Goal: Task Accomplishment & Management: Manage account settings

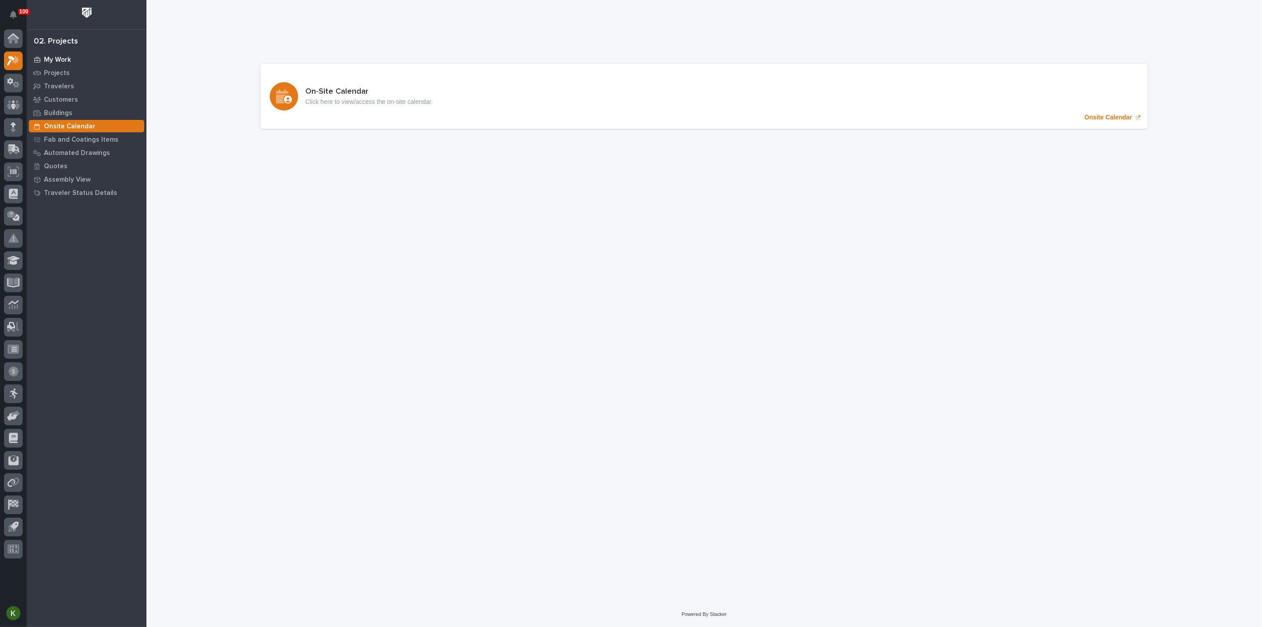
click at [57, 57] on div "My Work" at bounding box center [86, 59] width 115 height 12
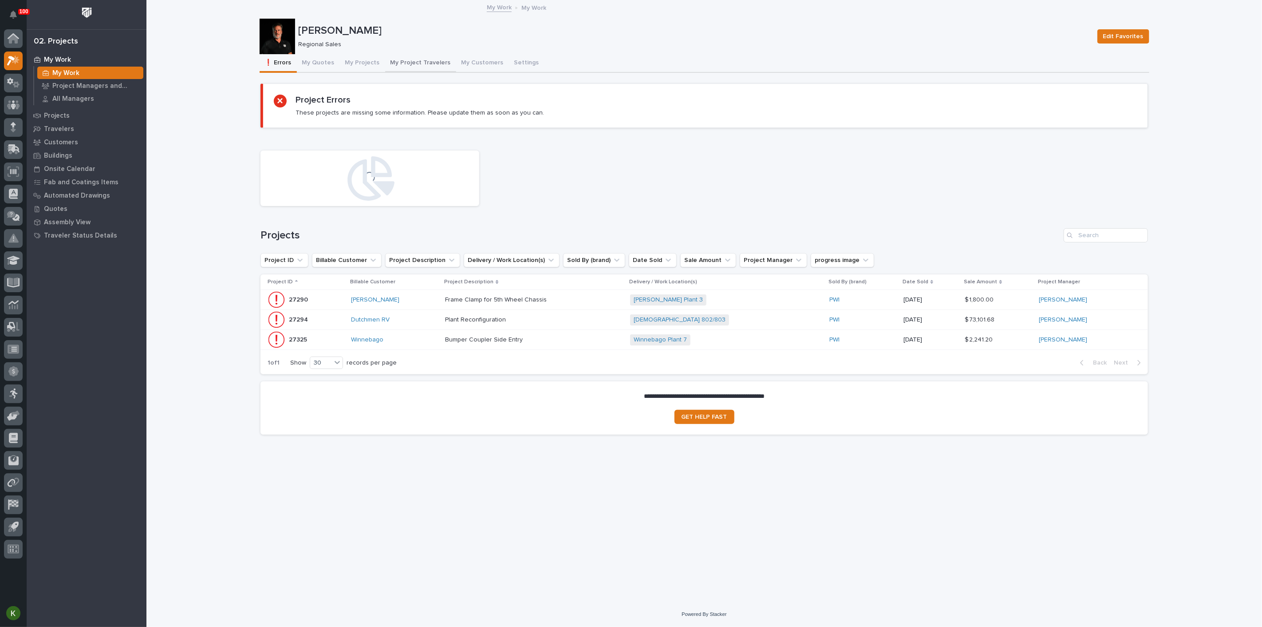
click at [456, 69] on button "My Project Travelers" at bounding box center [420, 63] width 71 height 19
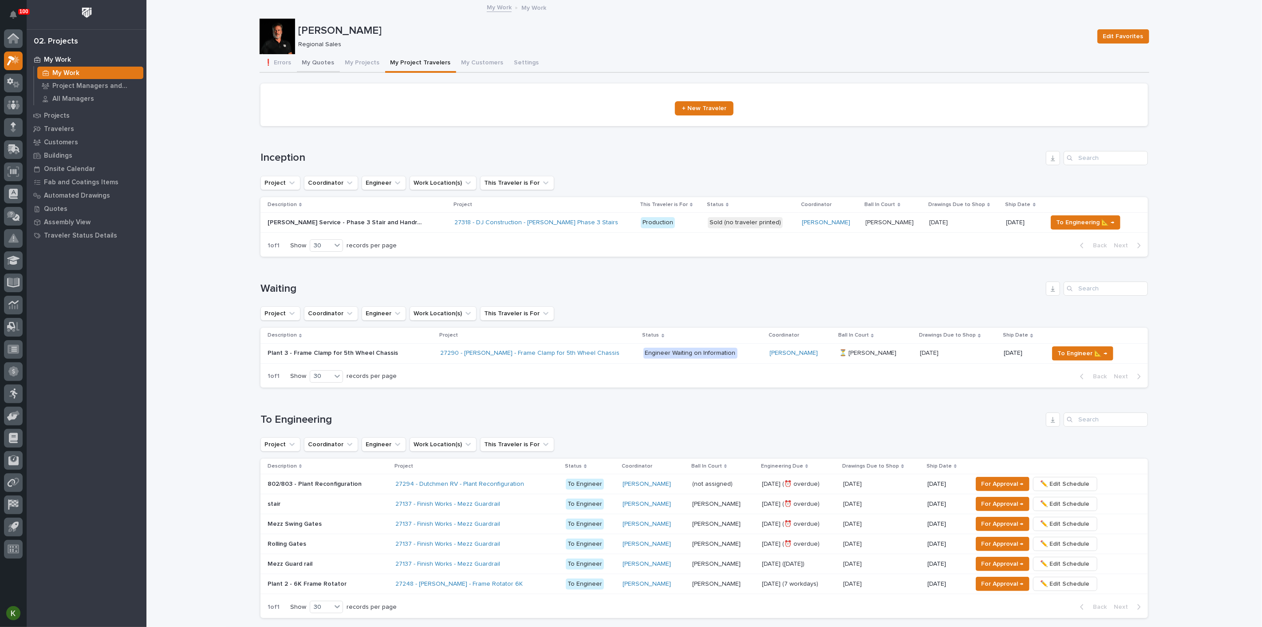
click at [334, 71] on button "My Quotes" at bounding box center [318, 63] width 43 height 19
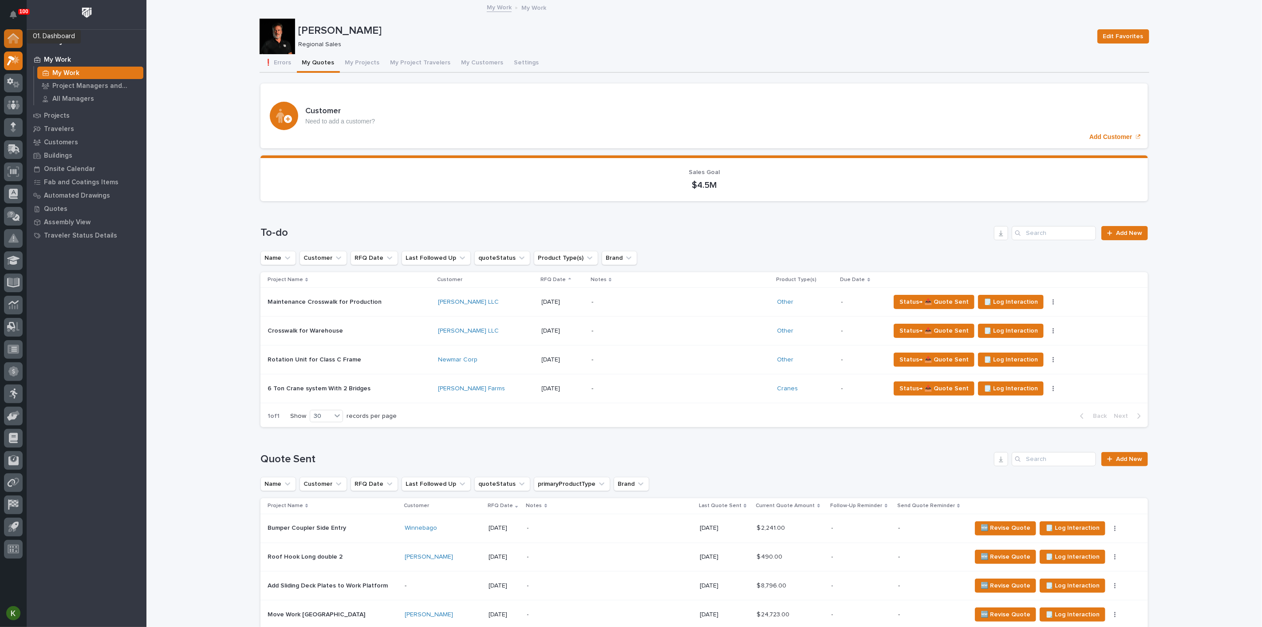
click at [8, 36] on icon at bounding box center [14, 38] width 12 height 10
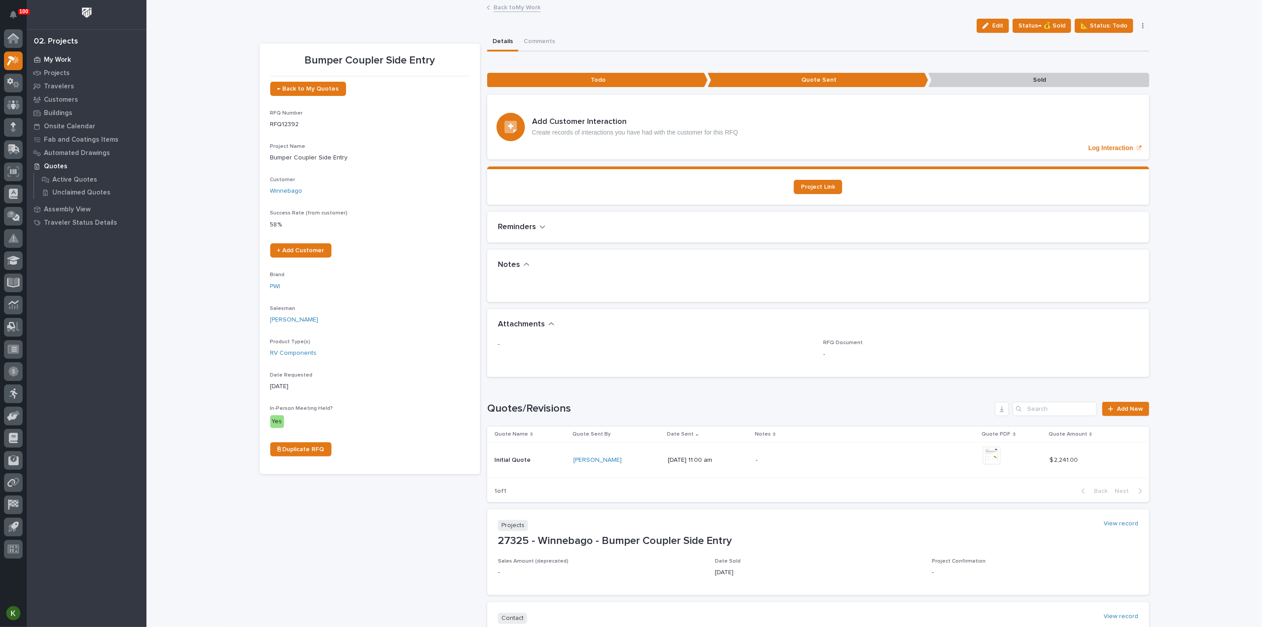
click at [63, 62] on p "My Work" at bounding box center [57, 60] width 27 height 8
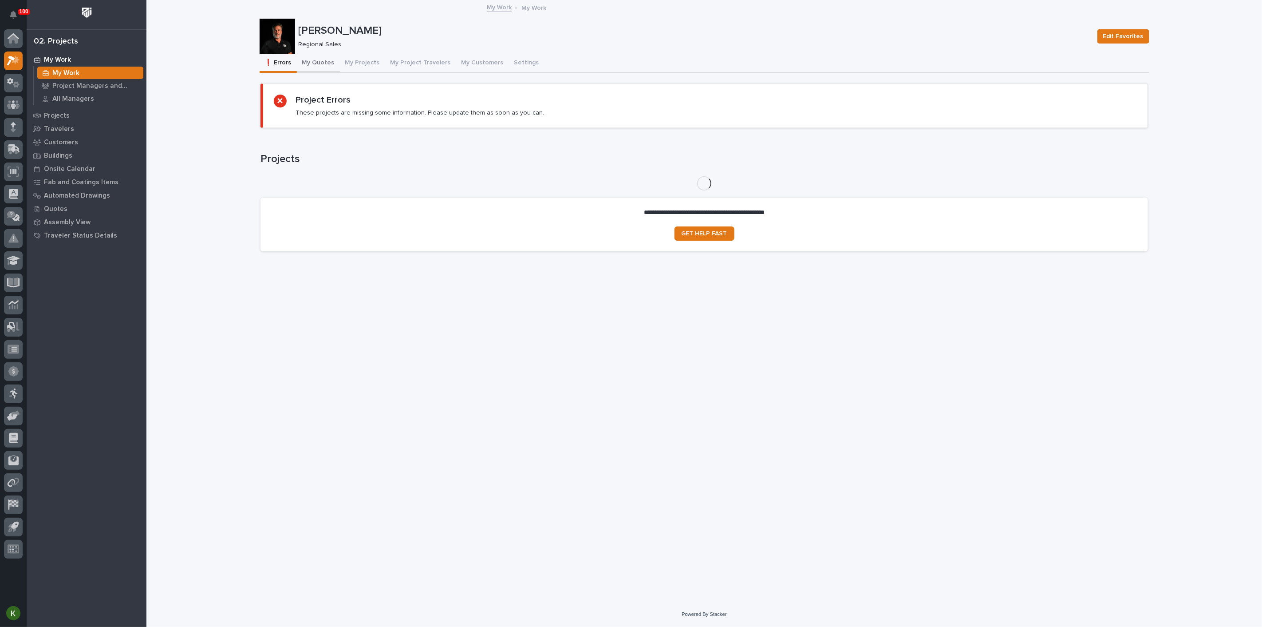
click at [333, 69] on button "My Quotes" at bounding box center [318, 63] width 43 height 19
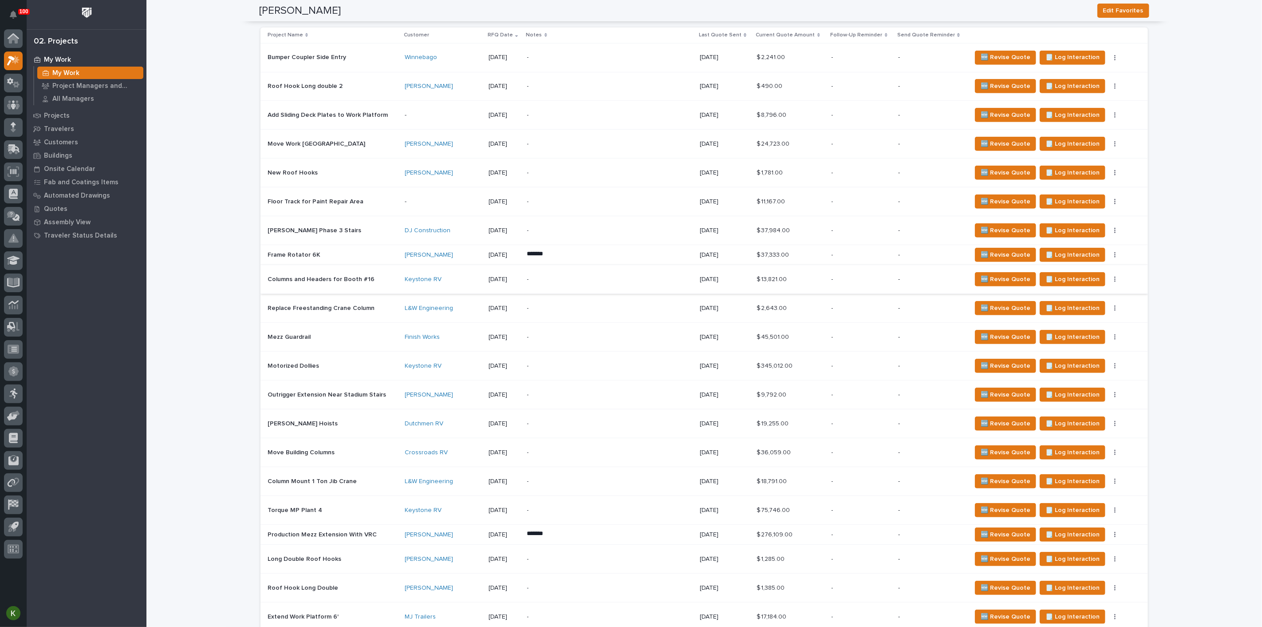
scroll to position [493, 0]
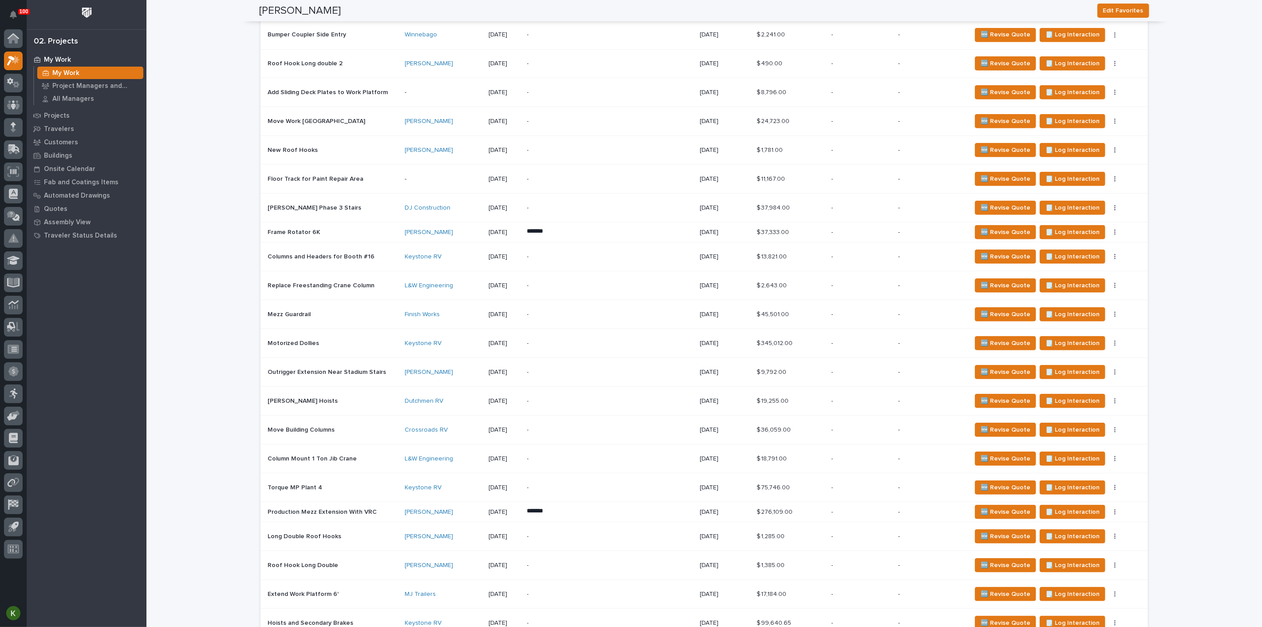
click at [564, 324] on div "-" at bounding box center [604, 314] width 155 height 20
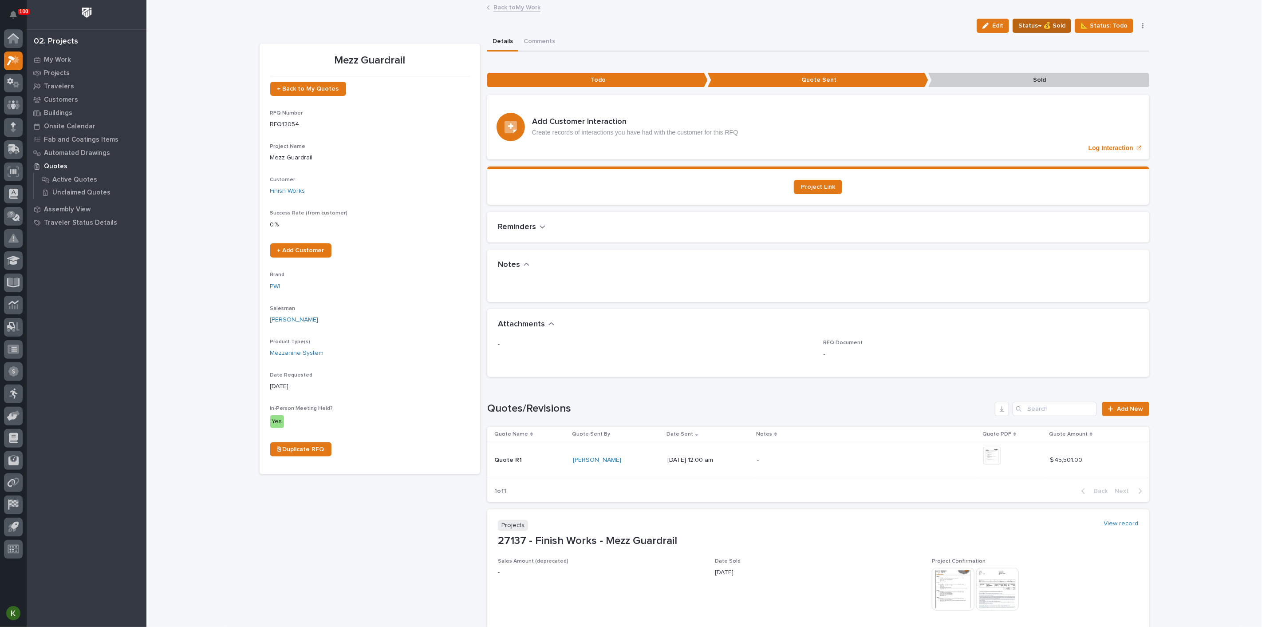
click at [1037, 31] on span "Status→ 💰 Sold" at bounding box center [1041, 25] width 47 height 11
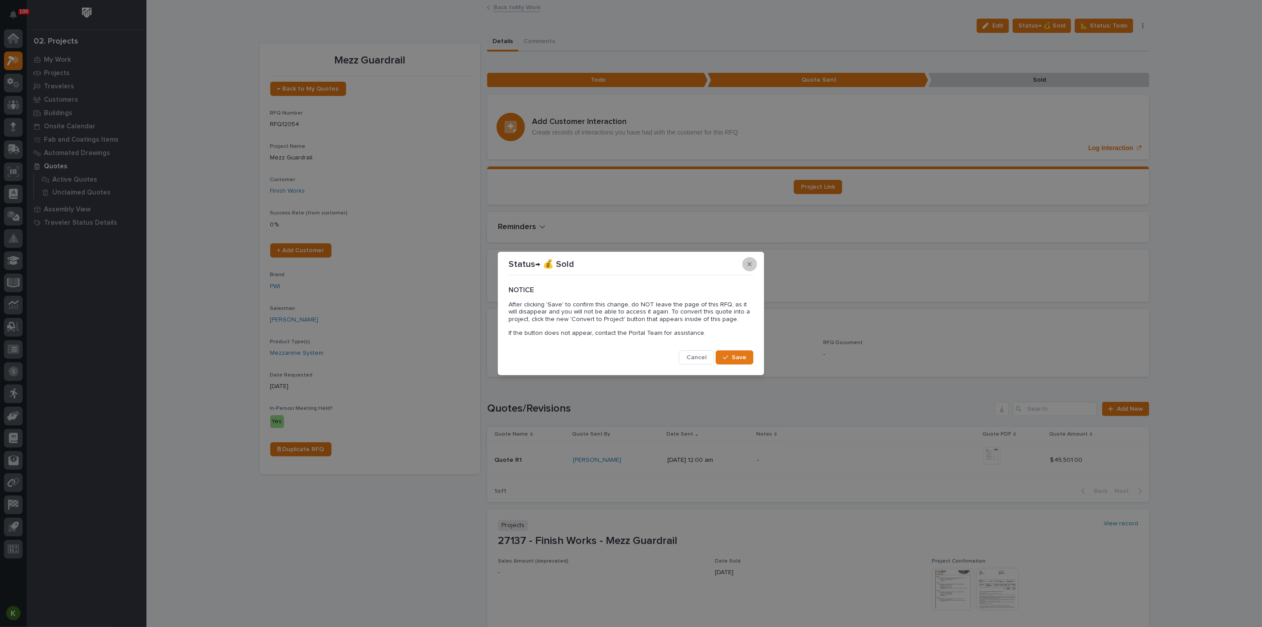
click at [748, 257] on button "button" at bounding box center [749, 264] width 15 height 14
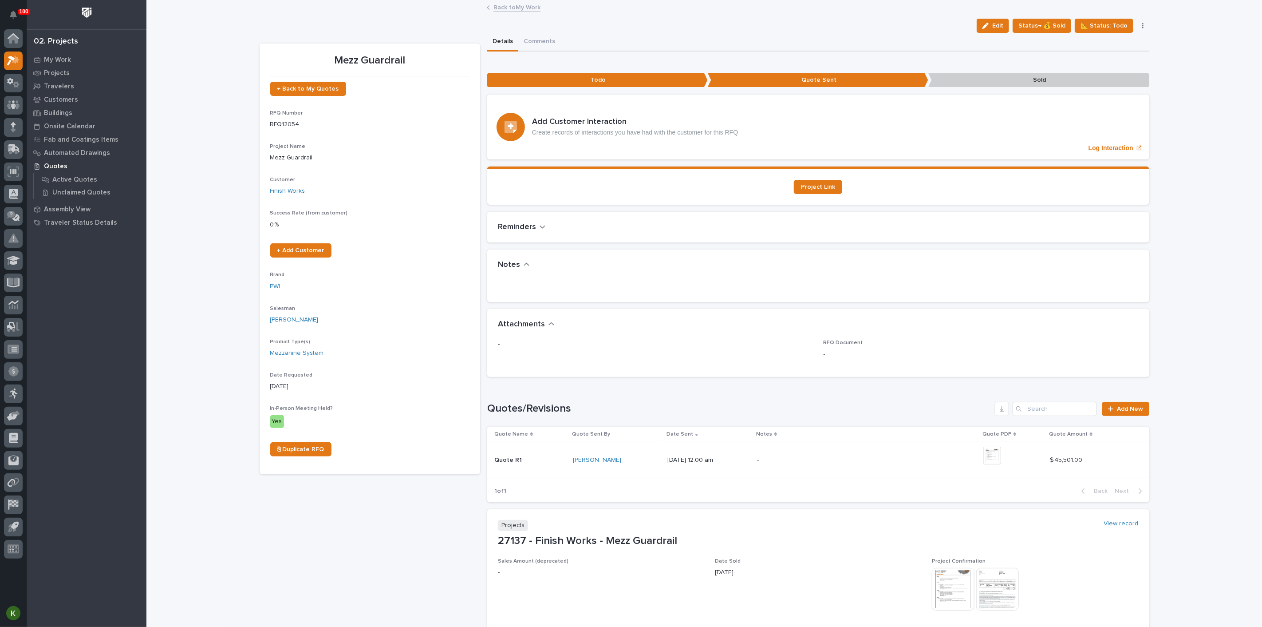
click at [510, 12] on link "Back to My Work" at bounding box center [516, 7] width 47 height 10
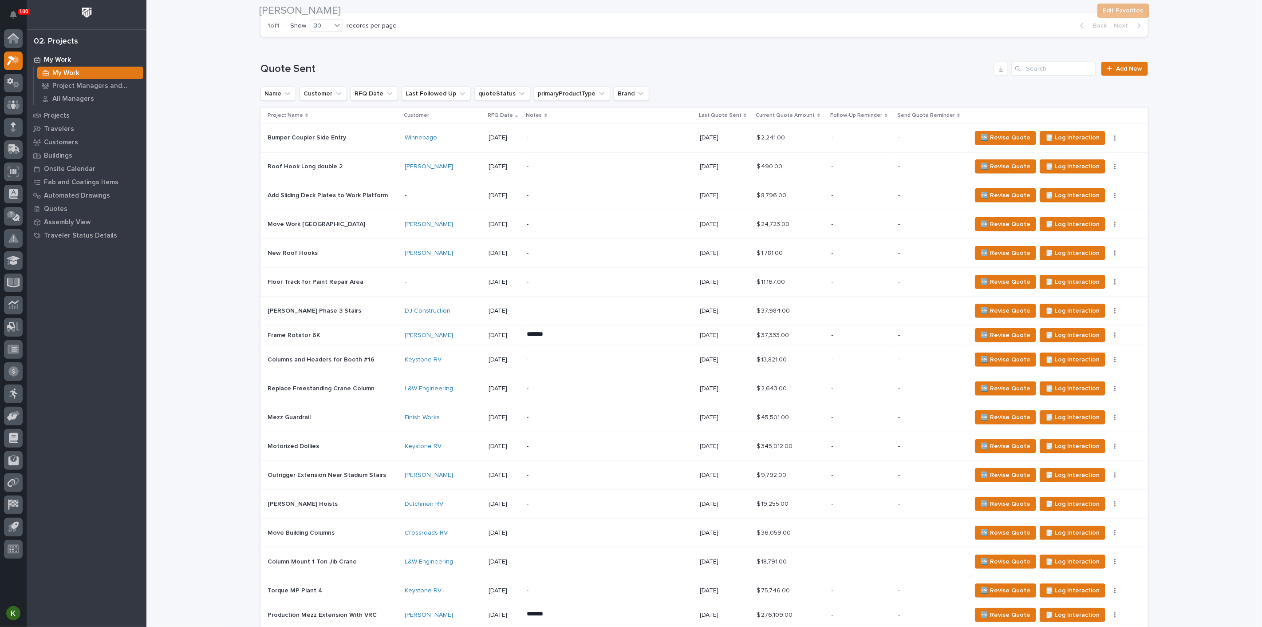
scroll to position [394, 0]
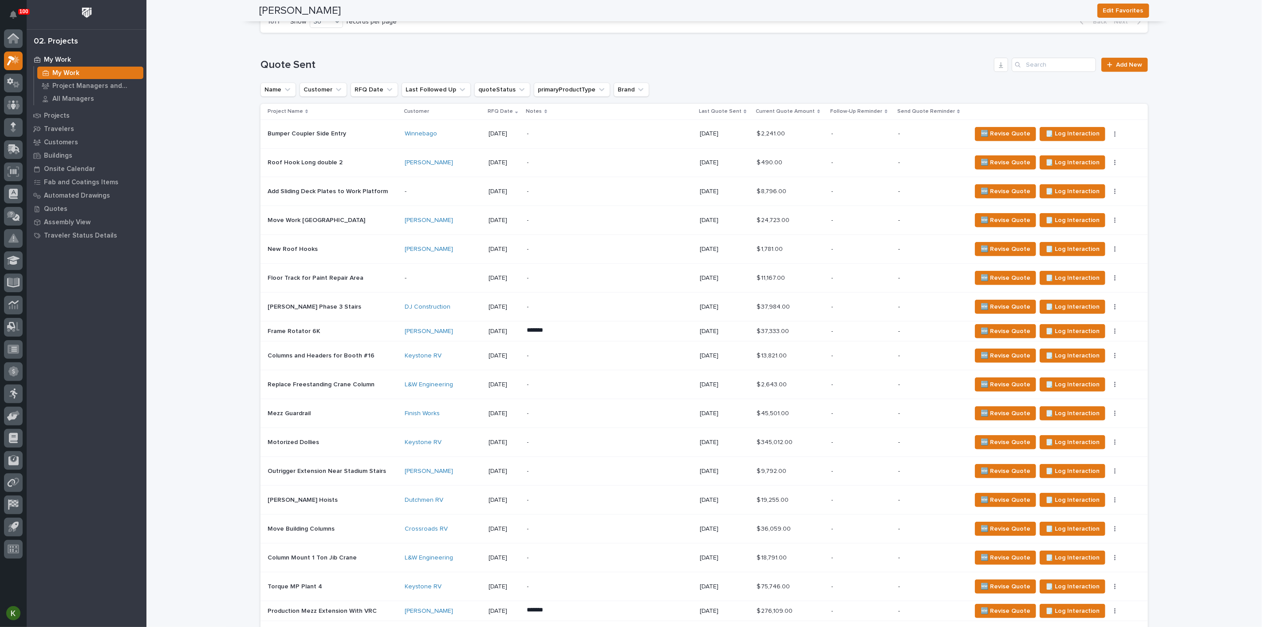
click at [595, 166] on p "-" at bounding box center [604, 163] width 155 height 8
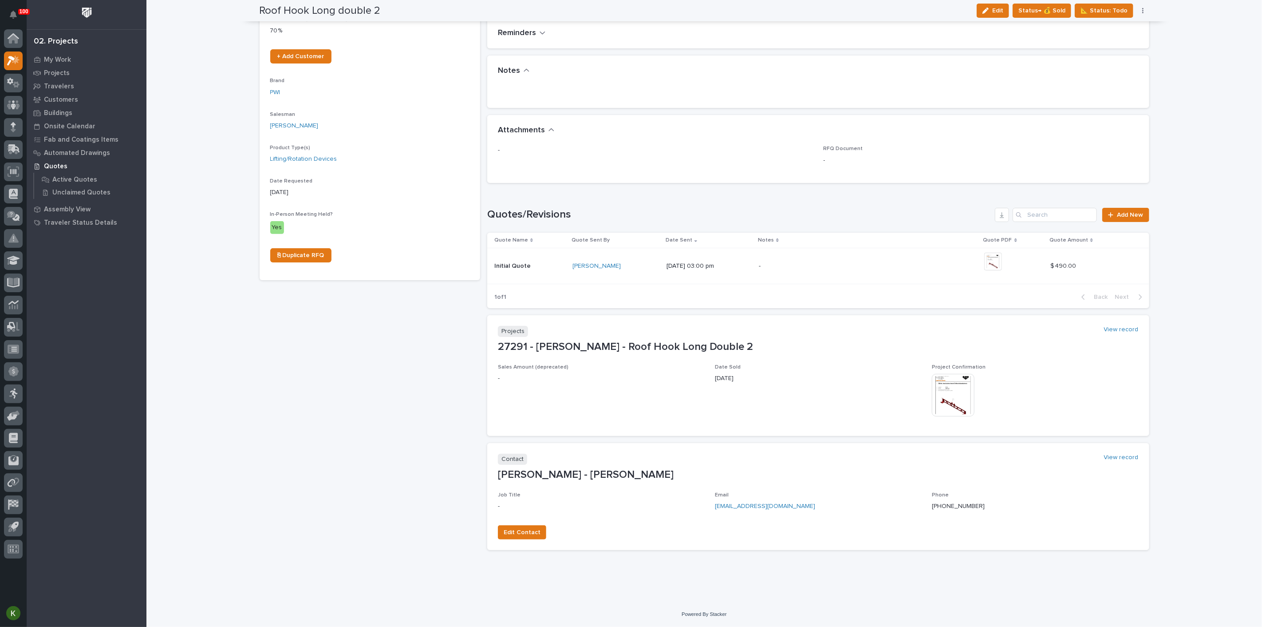
scroll to position [255, 0]
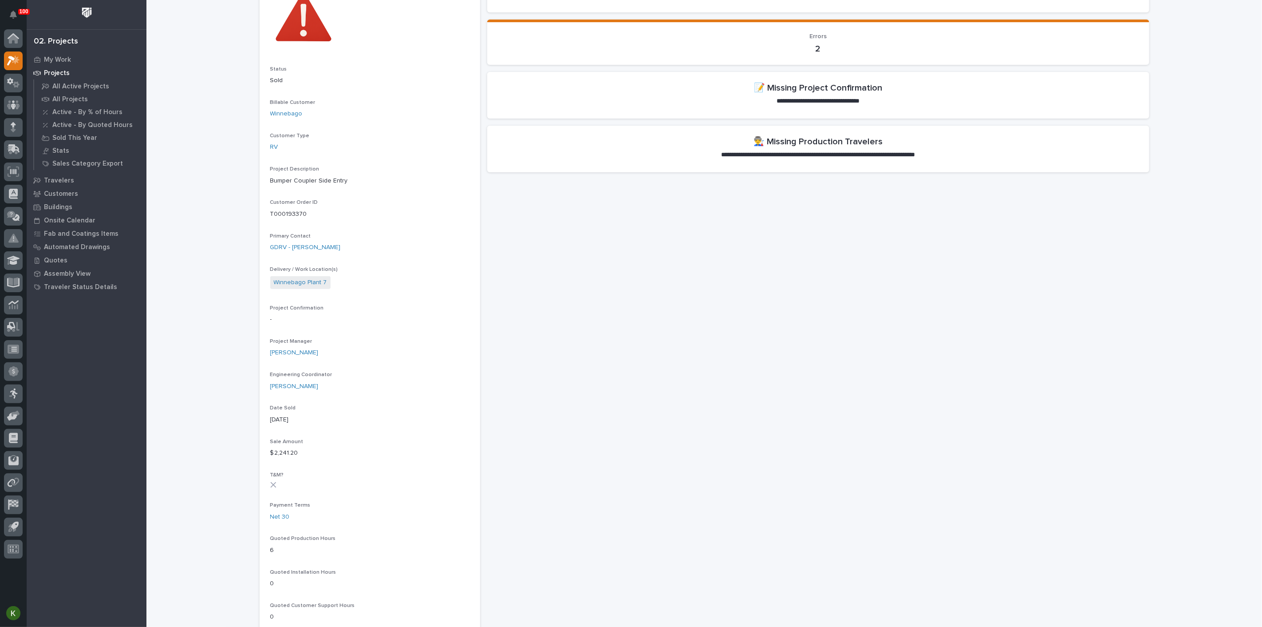
scroll to position [99, 0]
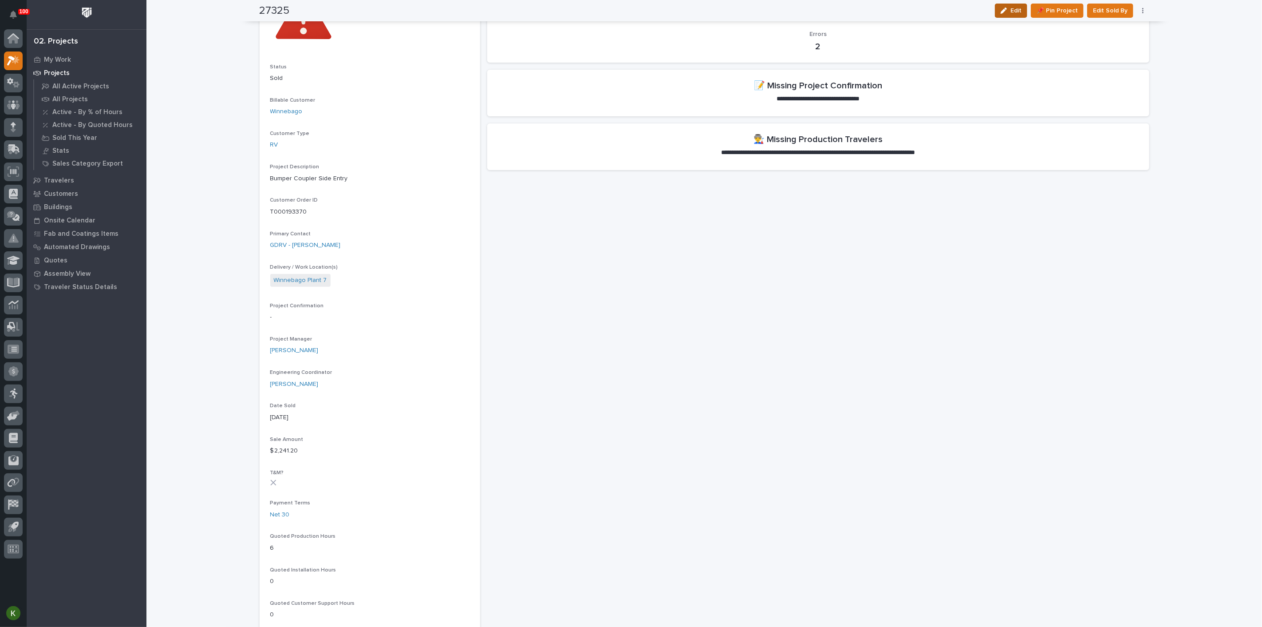
click at [1001, 13] on div "button" at bounding box center [1006, 11] width 10 height 6
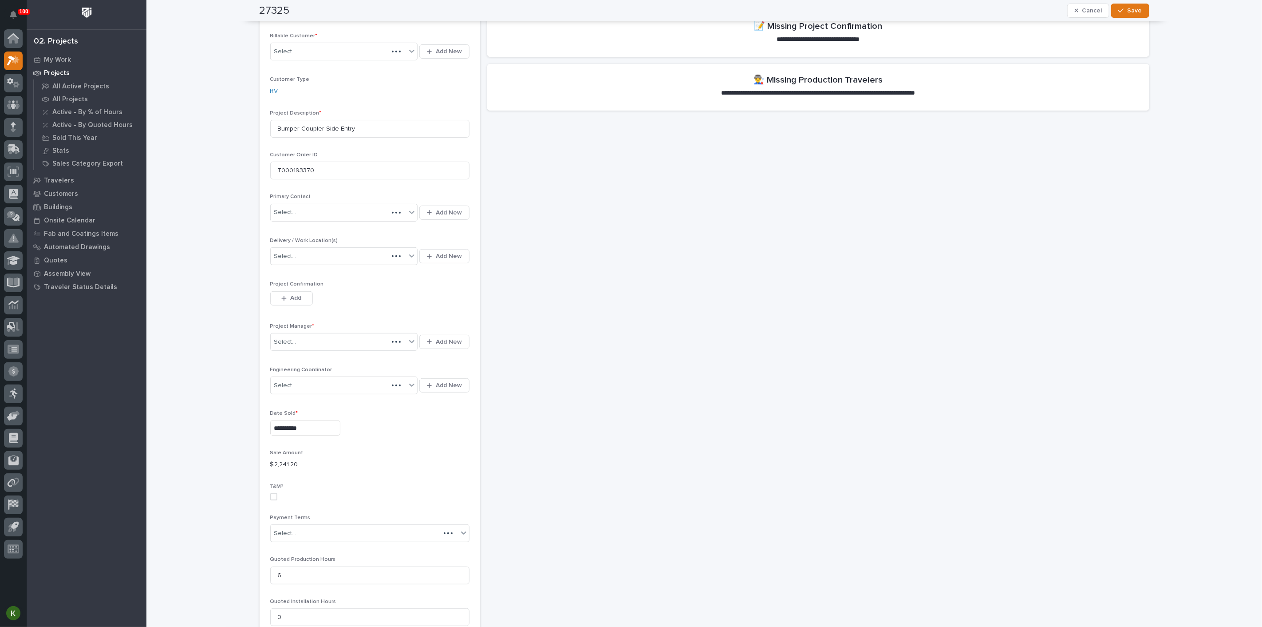
scroll to position [158, 0]
click at [297, 305] on button "Add" at bounding box center [291, 298] width 43 height 14
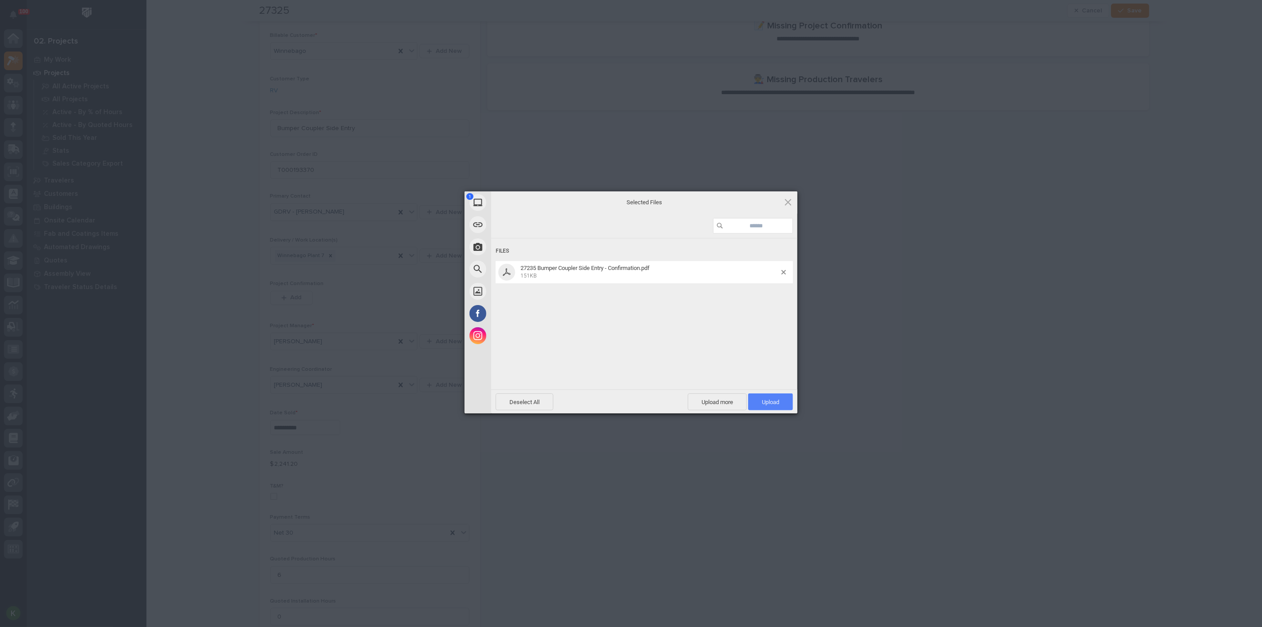
click at [776, 400] on span "Upload 1" at bounding box center [770, 401] width 17 height 7
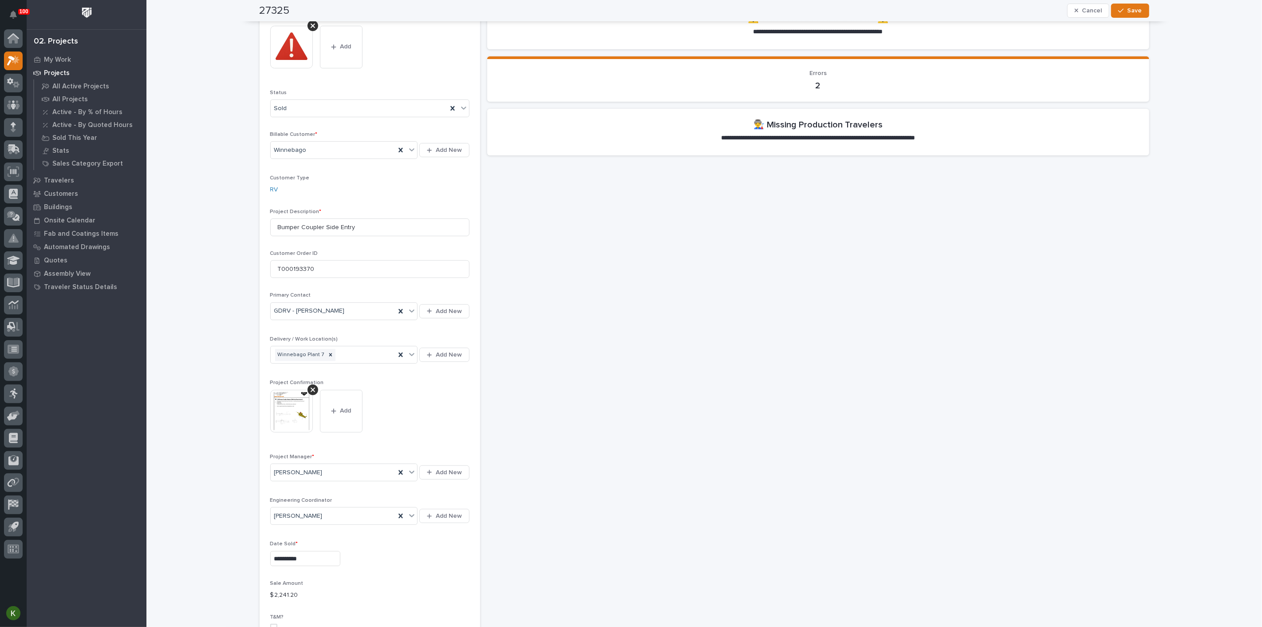
scroll to position [0, 0]
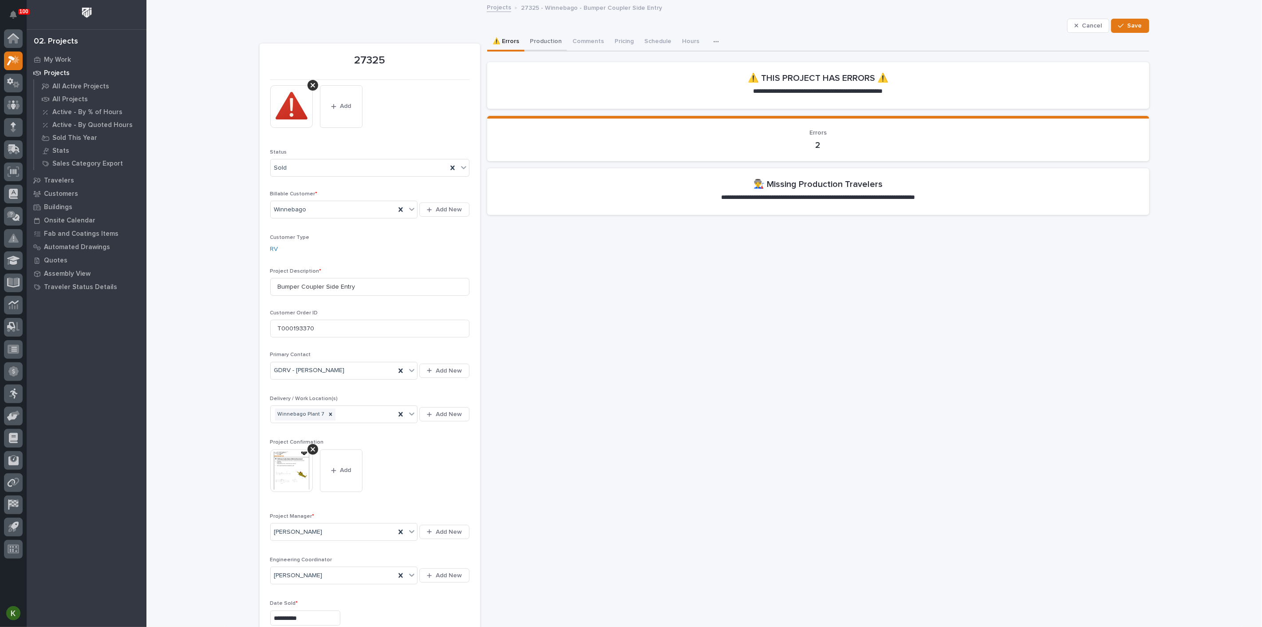
click at [555, 46] on button "Production" at bounding box center [546, 42] width 43 height 19
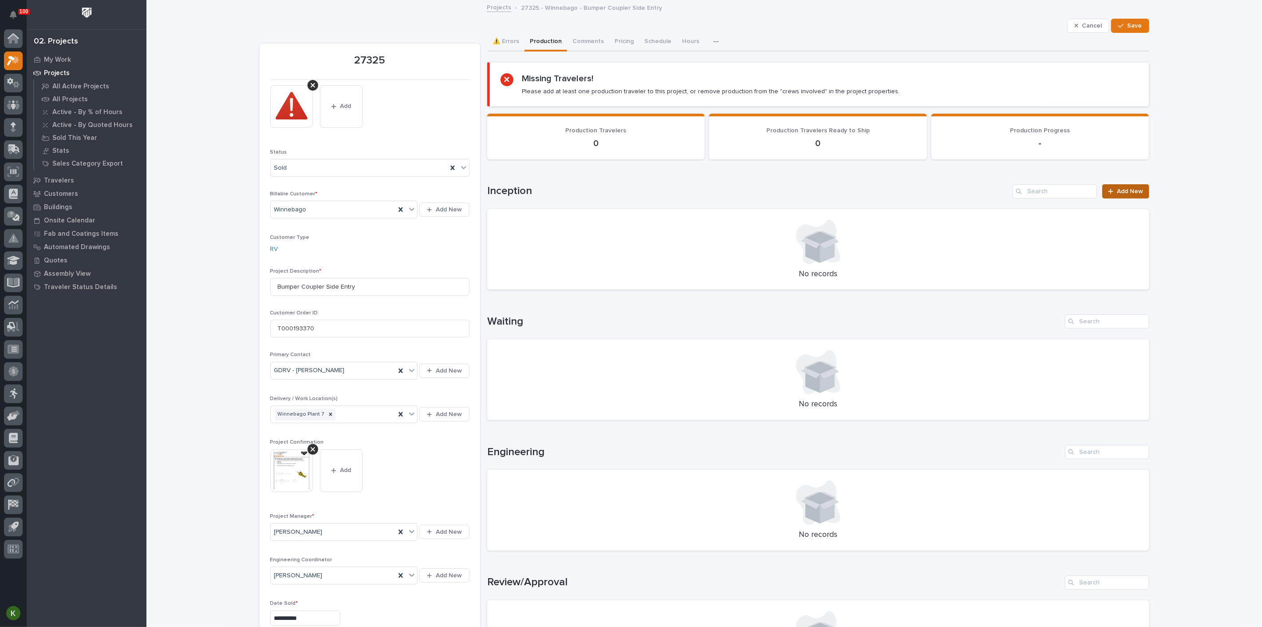
click at [1119, 194] on span "Add New" at bounding box center [1130, 191] width 26 height 6
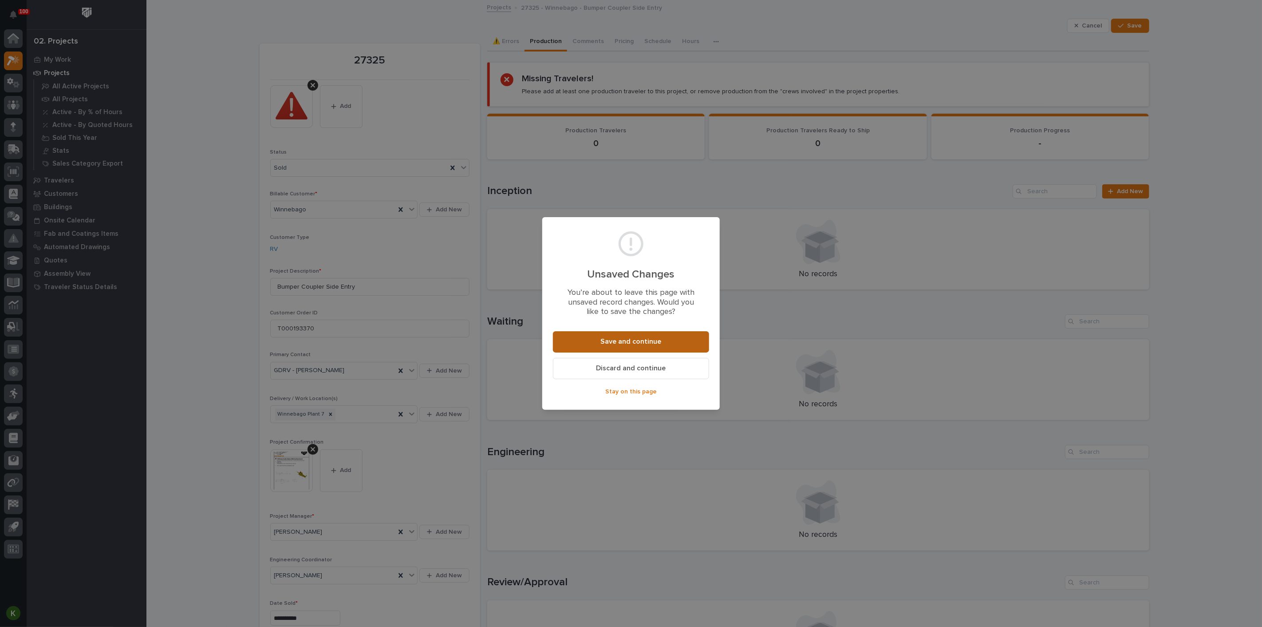
click at [659, 346] on span "Save and continue" at bounding box center [631, 341] width 61 height 9
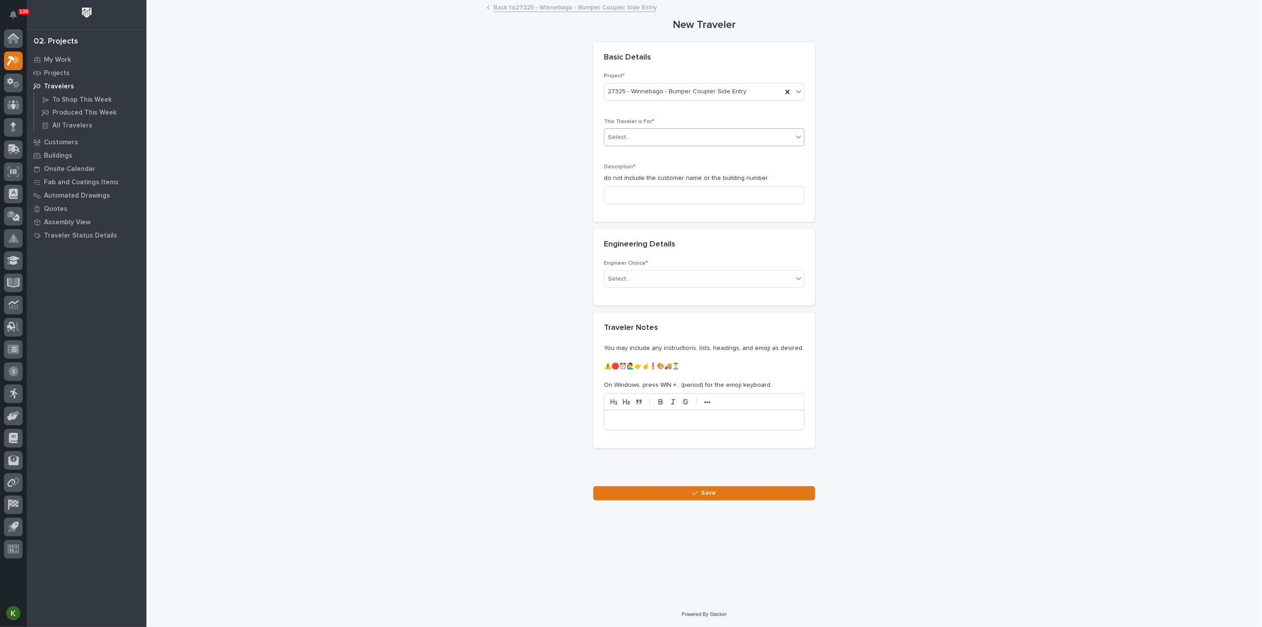
click at [667, 145] on div "Select..." at bounding box center [698, 137] width 189 height 15
click at [660, 203] on div "Production" at bounding box center [700, 206] width 194 height 16
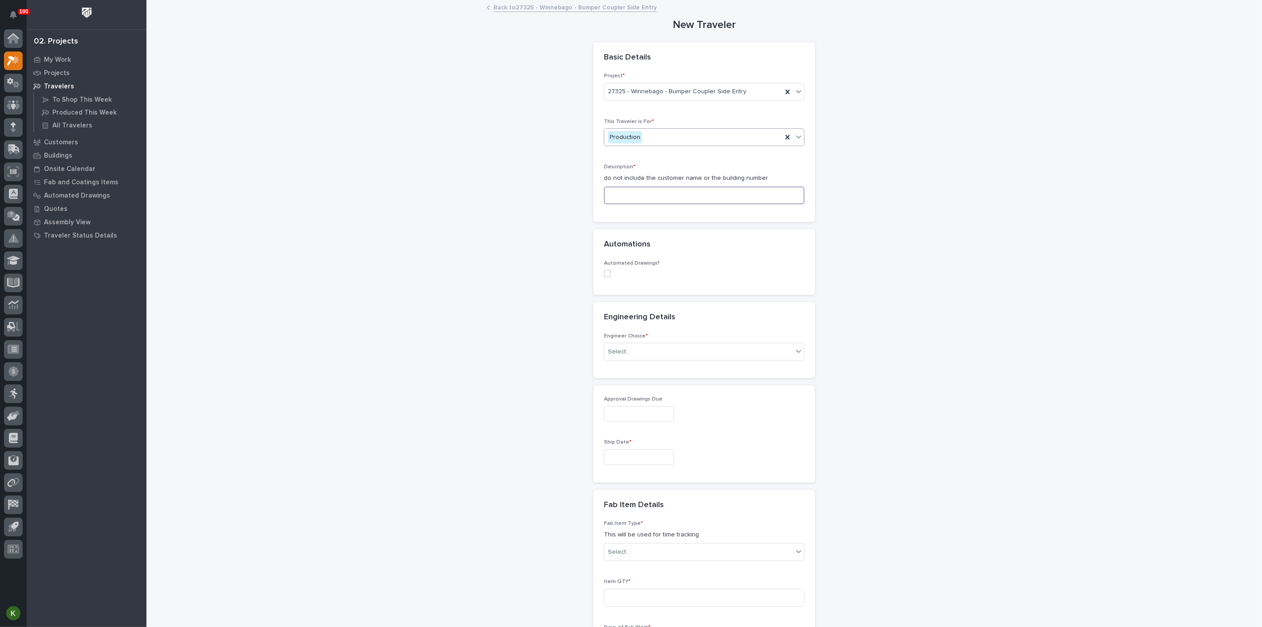
click at [644, 204] on input at bounding box center [704, 195] width 201 height 18
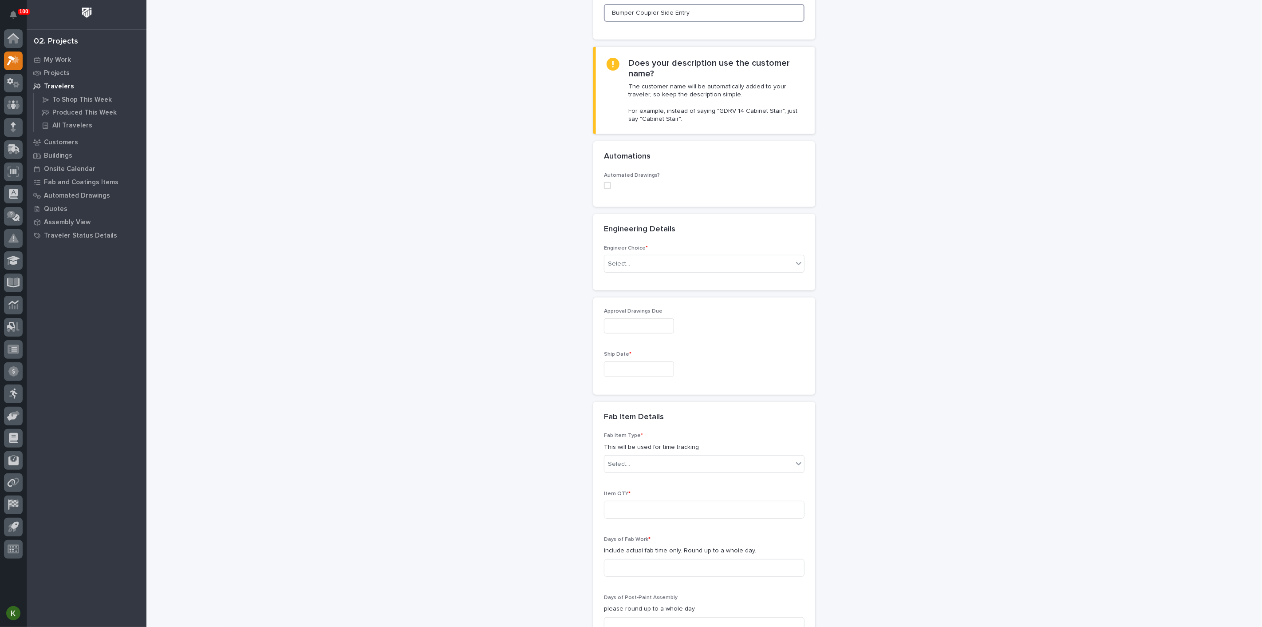
scroll to position [197, 0]
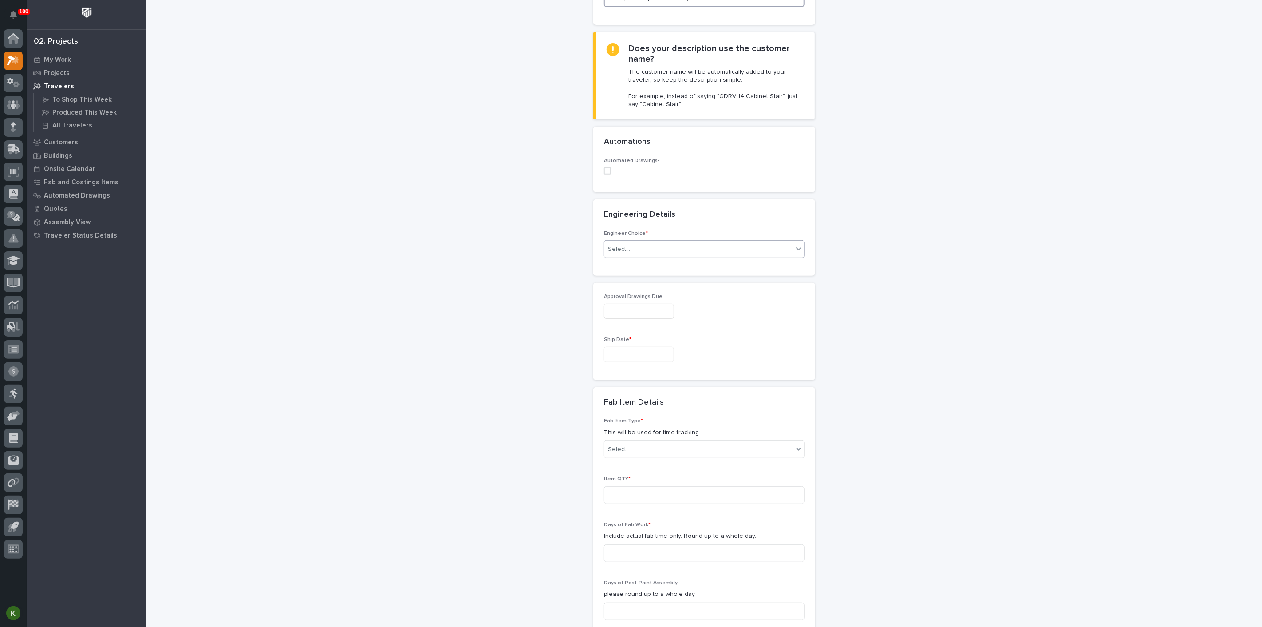
type input "Bumper Coupler Side Entry"
click at [635, 256] on div "Select..." at bounding box center [698, 249] width 189 height 15
drag, startPoint x: 642, startPoint y: 409, endPoint x: 644, endPoint y: 420, distance: 11.7
click at [644, 420] on div "I want my coordinator to choose an engineer" at bounding box center [700, 418] width 194 height 16
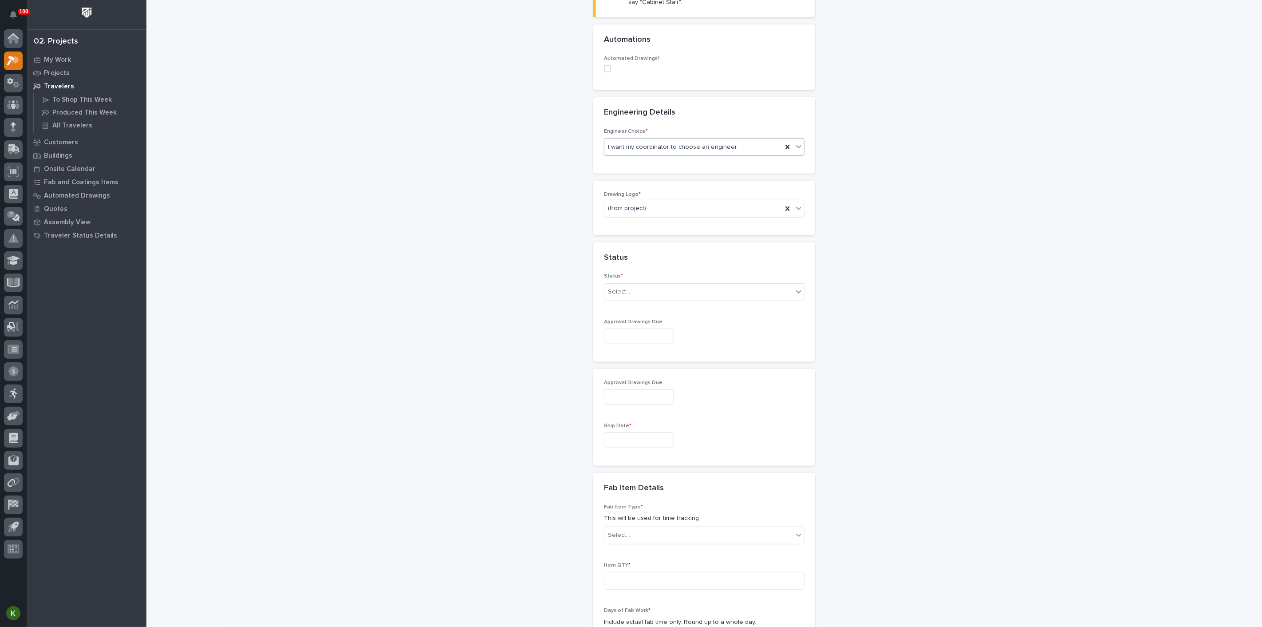
scroll to position [309, 0]
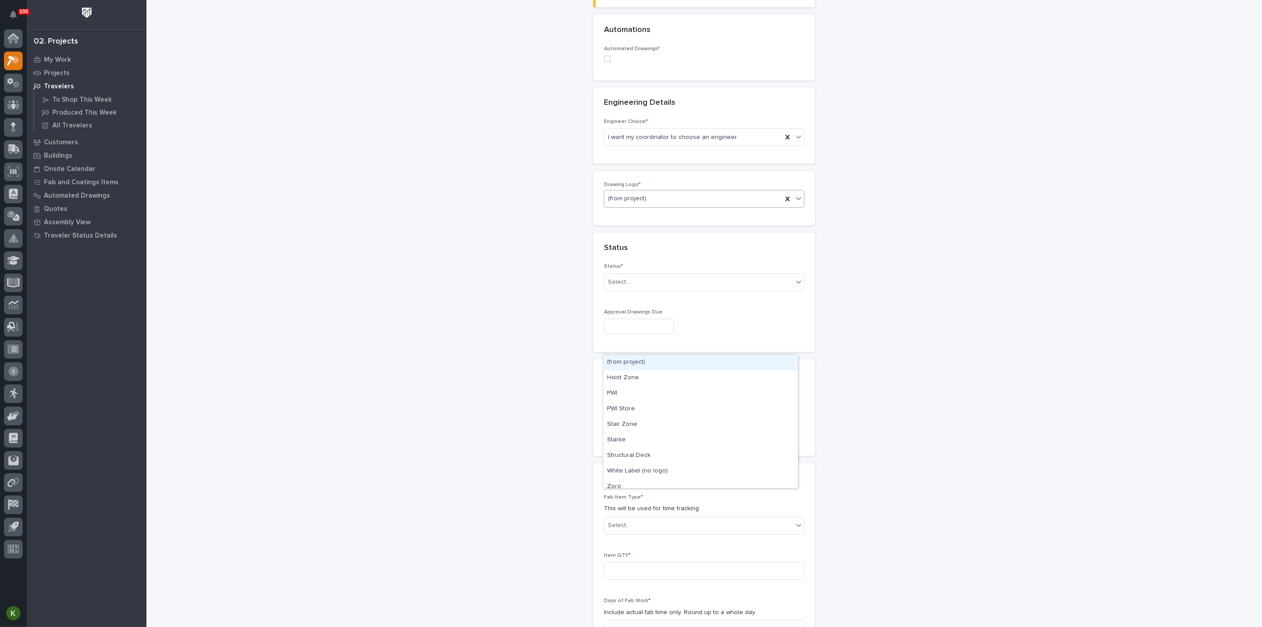
click at [664, 206] on div "(from project)" at bounding box center [693, 198] width 178 height 15
click at [657, 399] on div "PWI" at bounding box center [700, 394] width 194 height 16
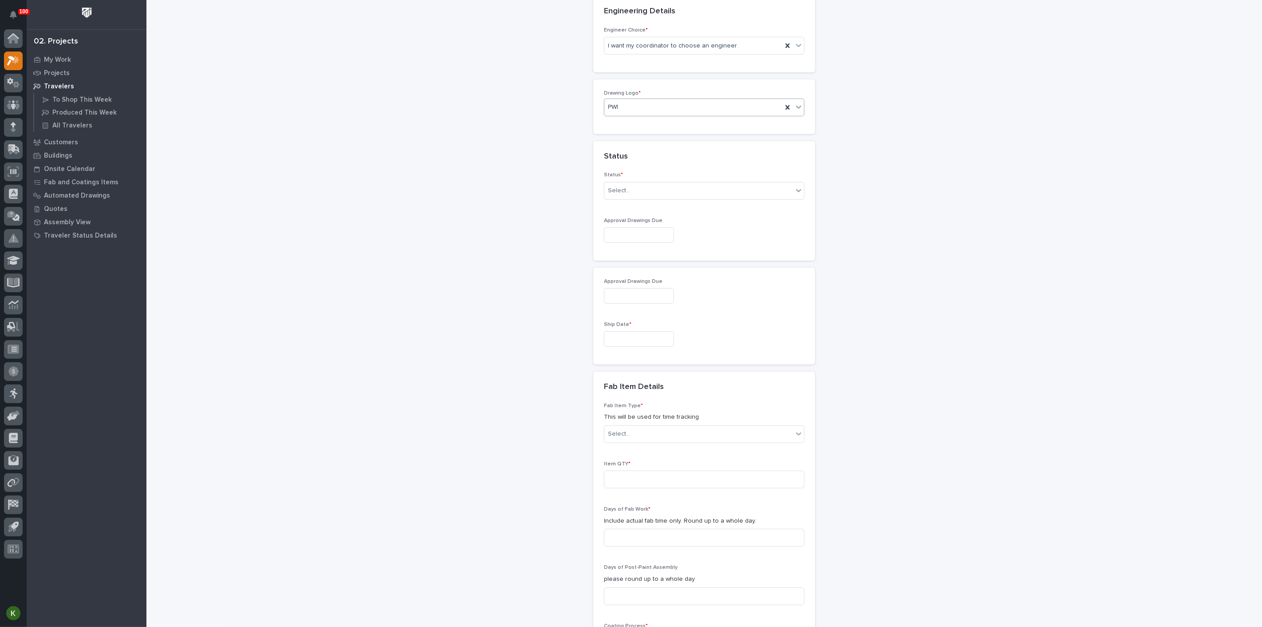
scroll to position [407, 0]
click at [660, 191] on div "Select..." at bounding box center [698, 183] width 189 height 15
click at [657, 364] on div "Sold (no traveler printed)" at bounding box center [700, 363] width 194 height 16
click at [643, 236] on input "text" at bounding box center [639, 228] width 70 height 16
click at [661, 333] on div "23" at bounding box center [667, 339] width 12 height 12
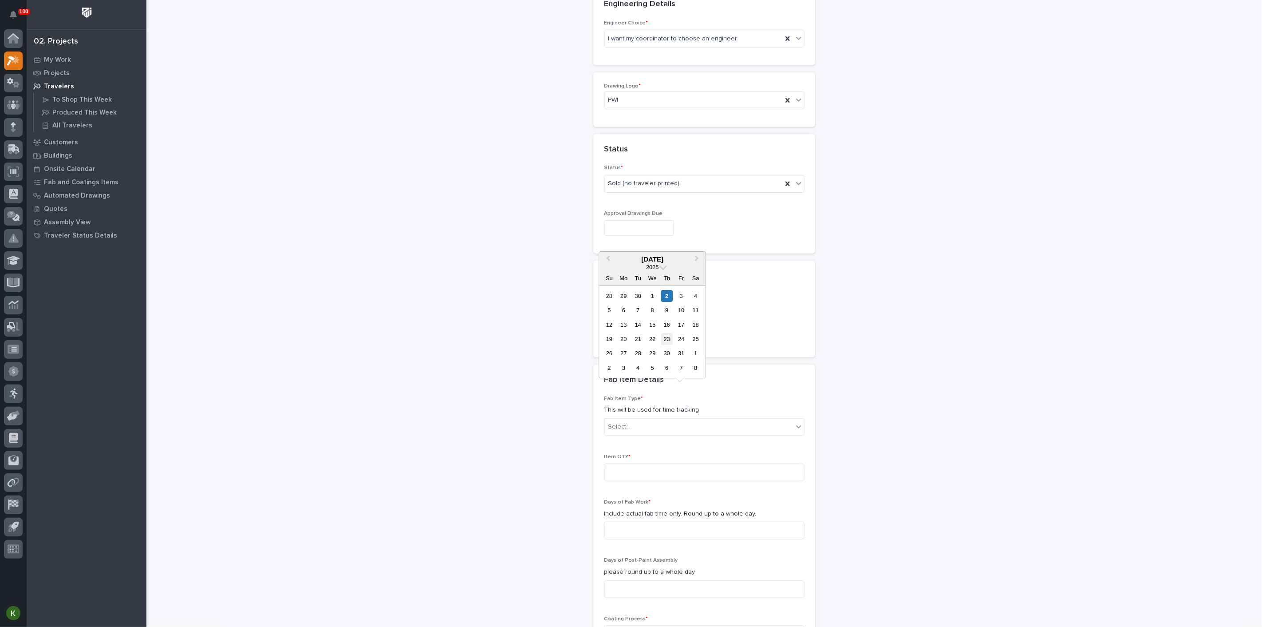
type input "**********"
click at [621, 339] on input "text" at bounding box center [639, 332] width 70 height 16
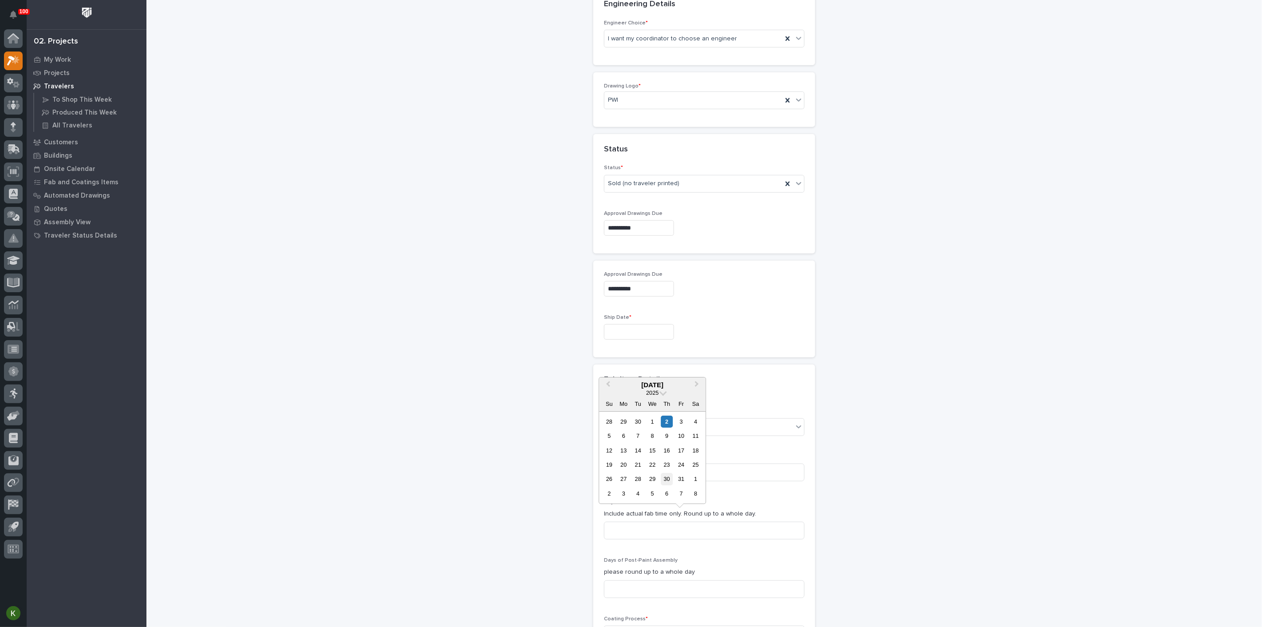
click at [661, 476] on div "30" at bounding box center [667, 479] width 12 height 12
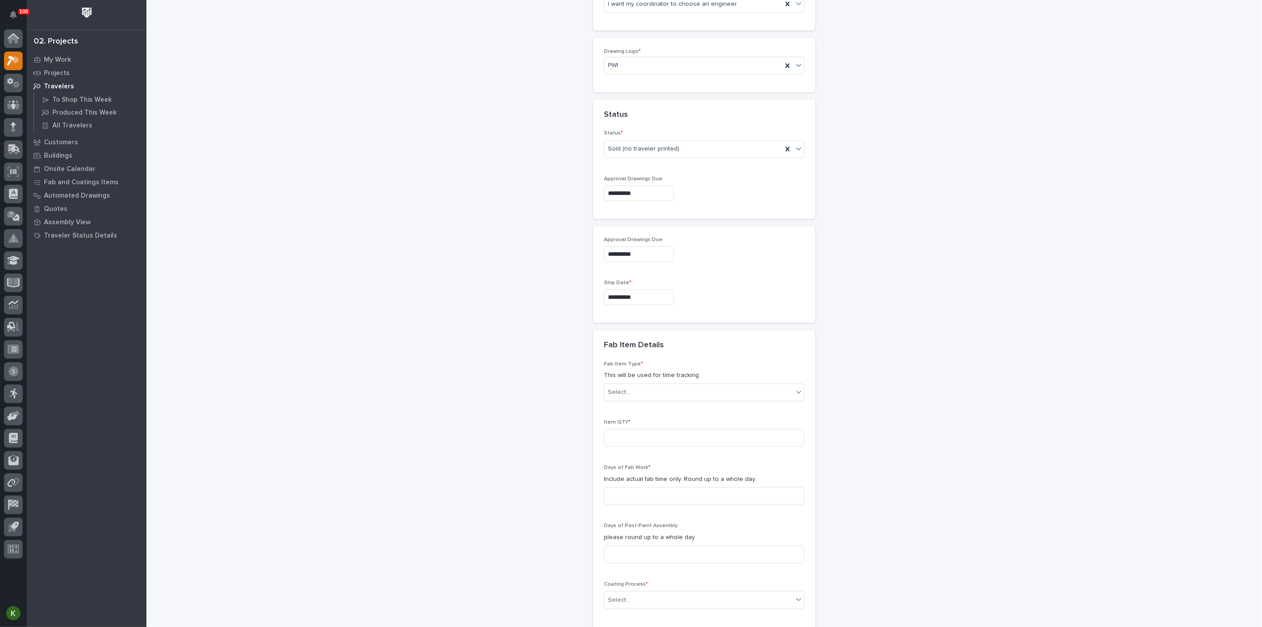
scroll to position [457, 0]
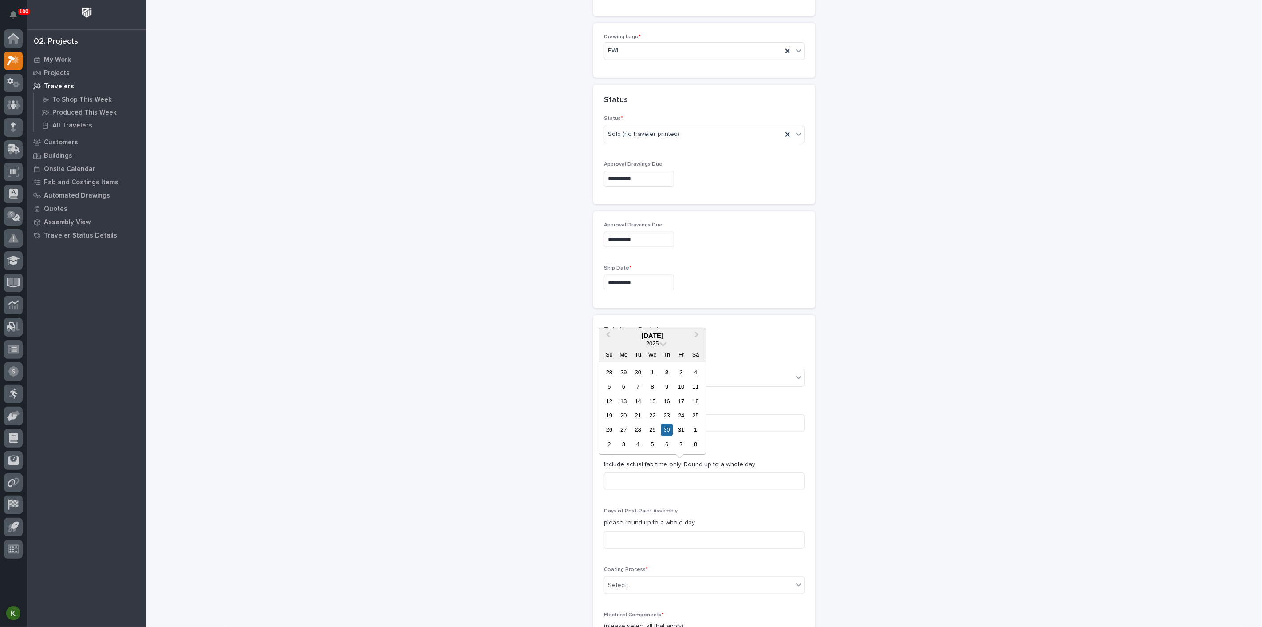
click at [625, 290] on input "**********" at bounding box center [639, 283] width 70 height 16
click at [675, 425] on div "31" at bounding box center [681, 430] width 12 height 12
type input "**********"
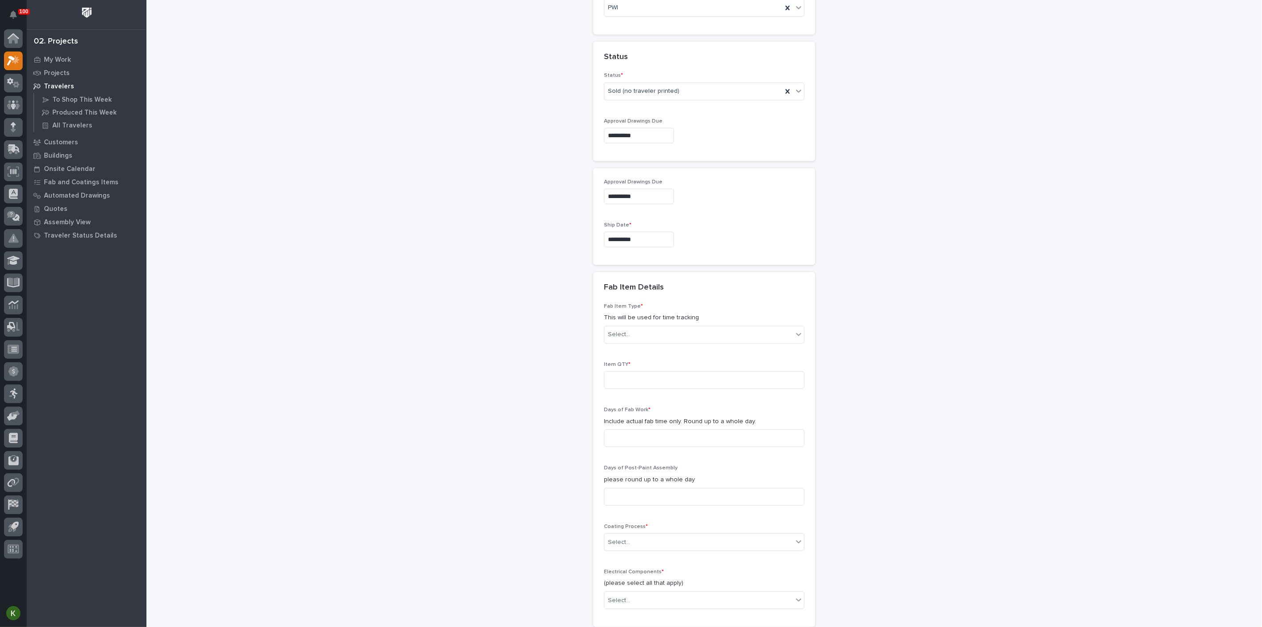
scroll to position [604, 0]
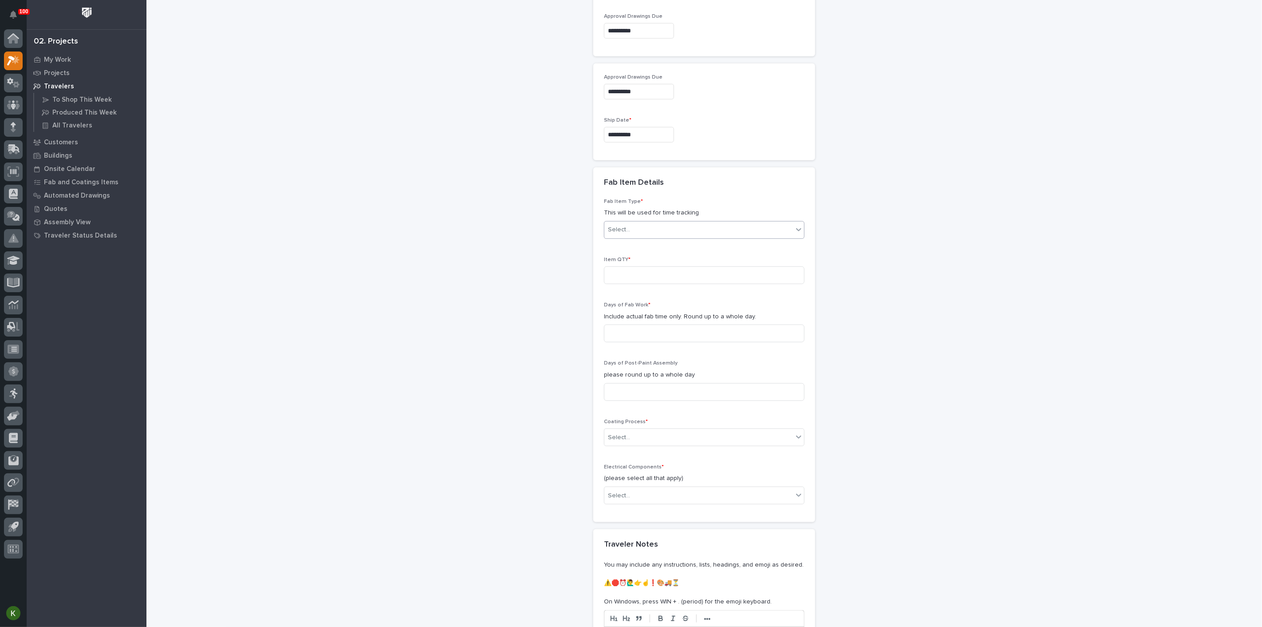
click at [654, 237] on div "Select..." at bounding box center [698, 229] width 189 height 15
click at [643, 515] on div "Other (custom item)" at bounding box center [700, 512] width 194 height 16
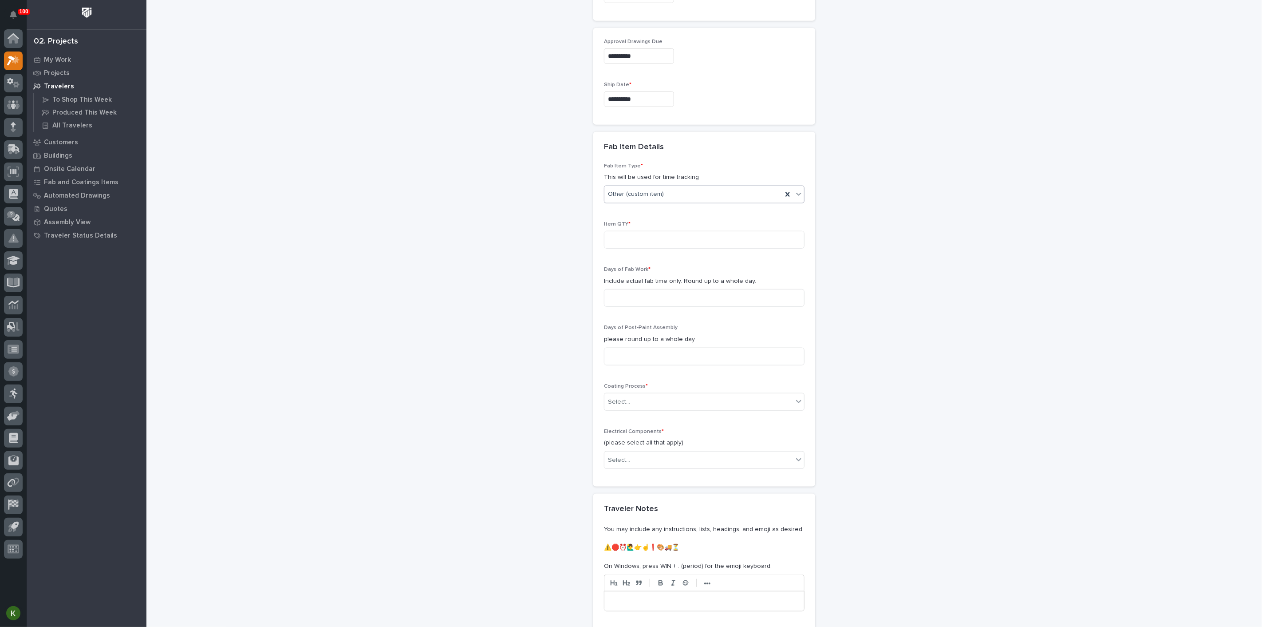
scroll to position [654, 0]
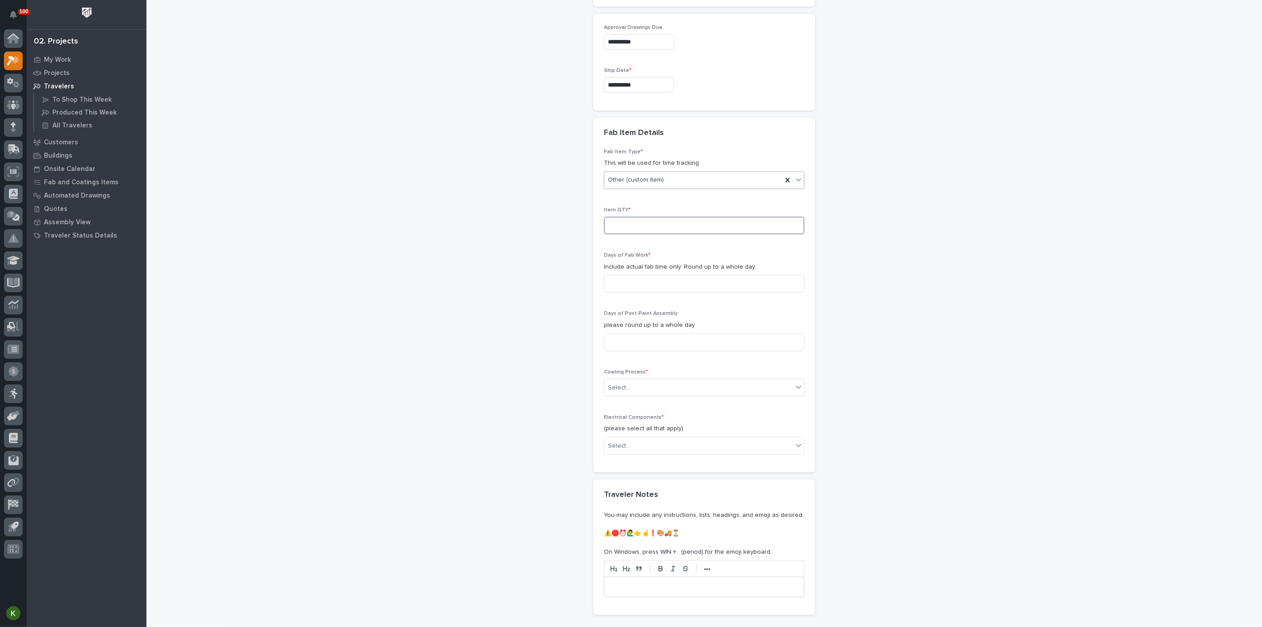
click at [640, 234] on input at bounding box center [704, 226] width 201 height 18
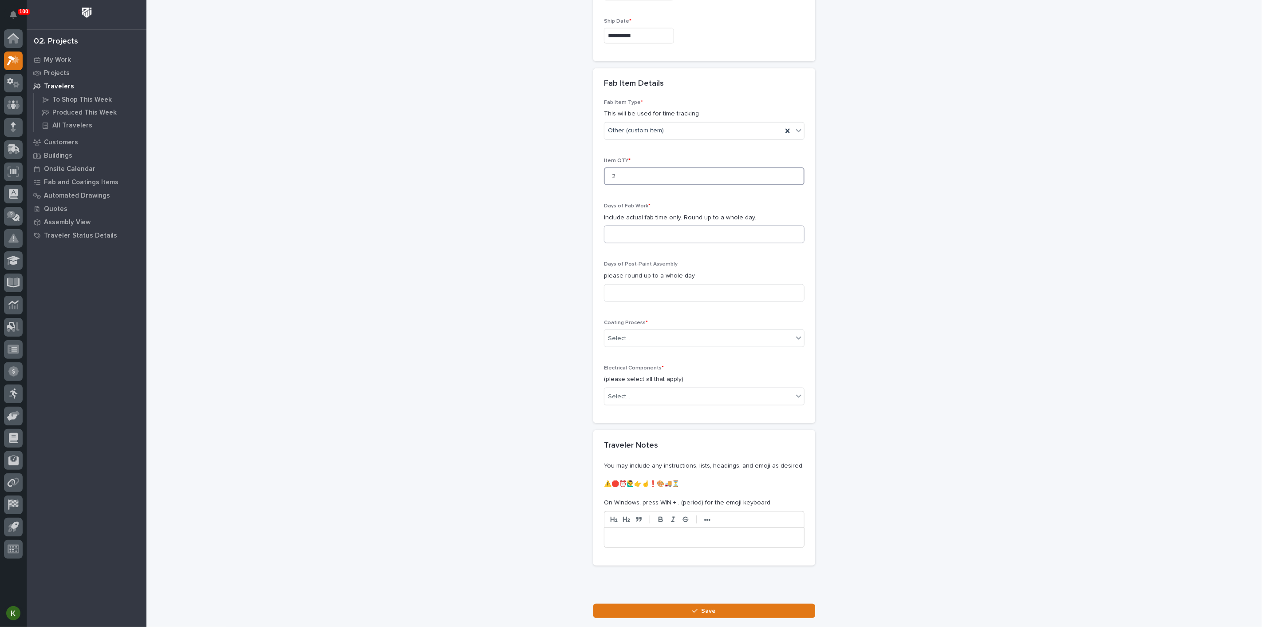
type input "2"
click at [632, 243] on input at bounding box center [704, 234] width 201 height 18
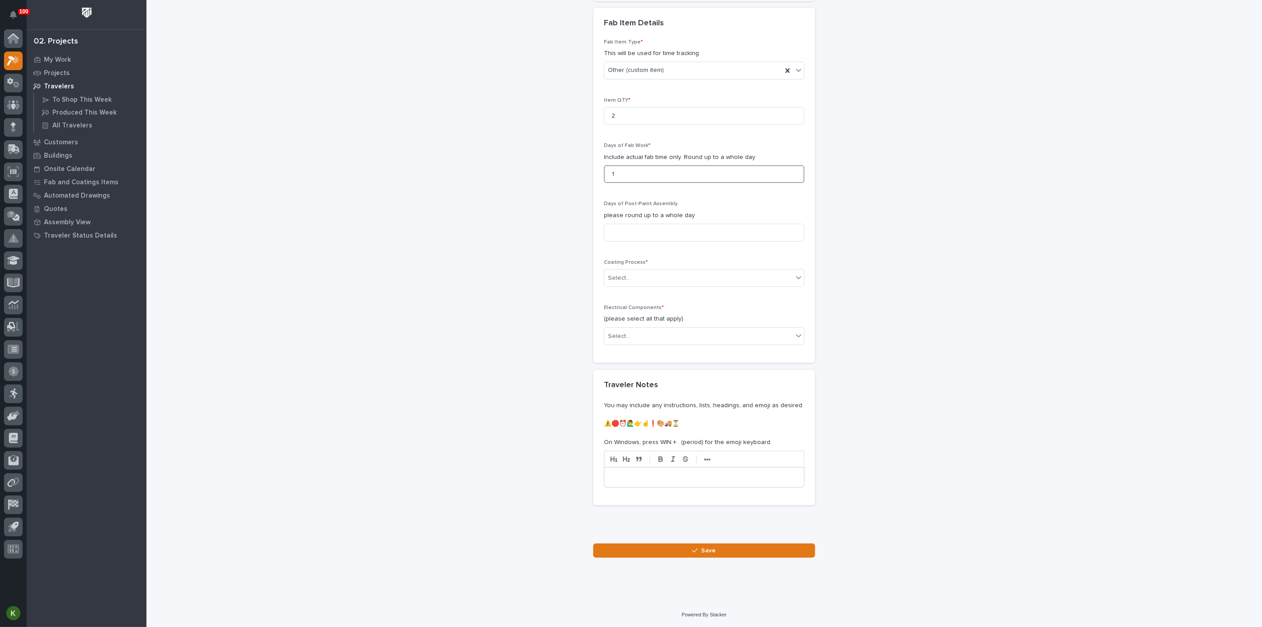
scroll to position [802, 0]
type input "1"
click at [635, 241] on input at bounding box center [704, 233] width 201 height 18
type input "0"
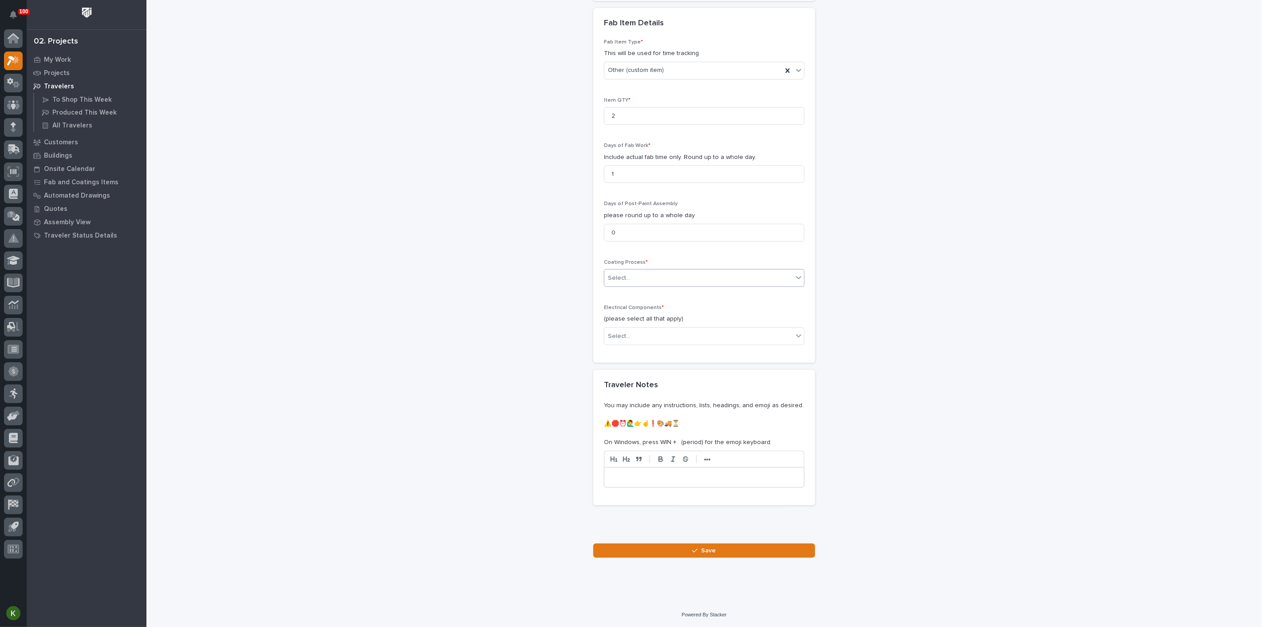
click at [643, 285] on div "Select..." at bounding box center [698, 278] width 189 height 15
click at [641, 431] on div "In-House Paint/Powder" at bounding box center [700, 433] width 194 height 16
click at [647, 343] on div "Select..." at bounding box center [698, 336] width 189 height 15
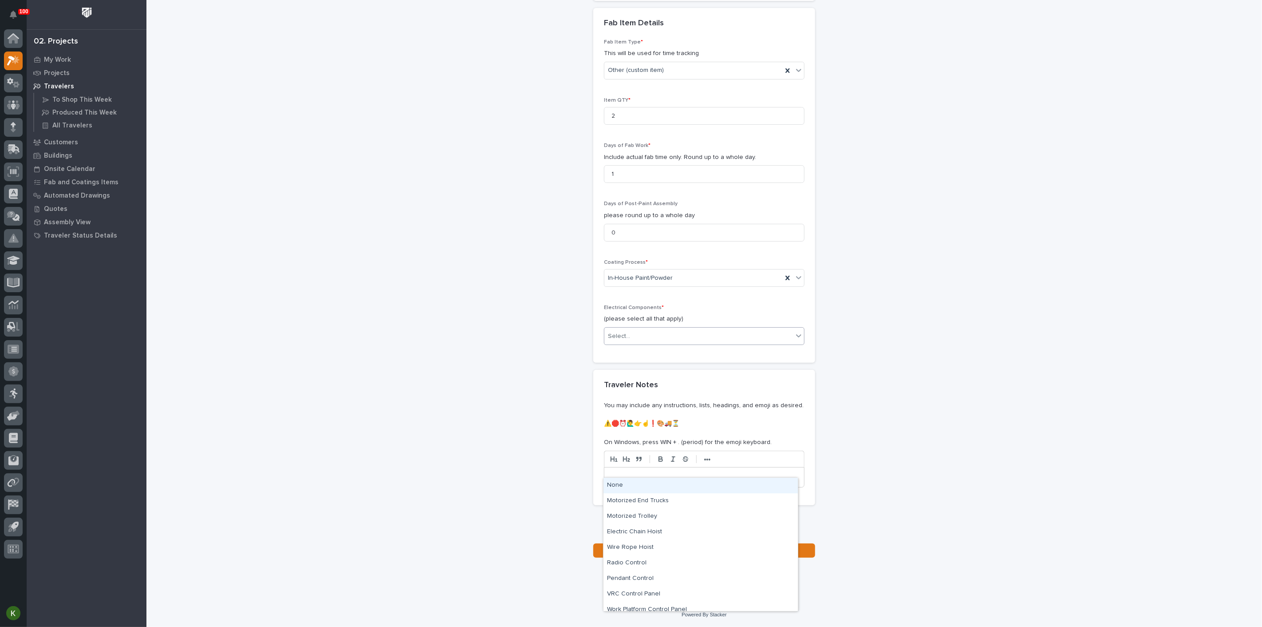
click at [643, 485] on div "None" at bounding box center [700, 485] width 194 height 16
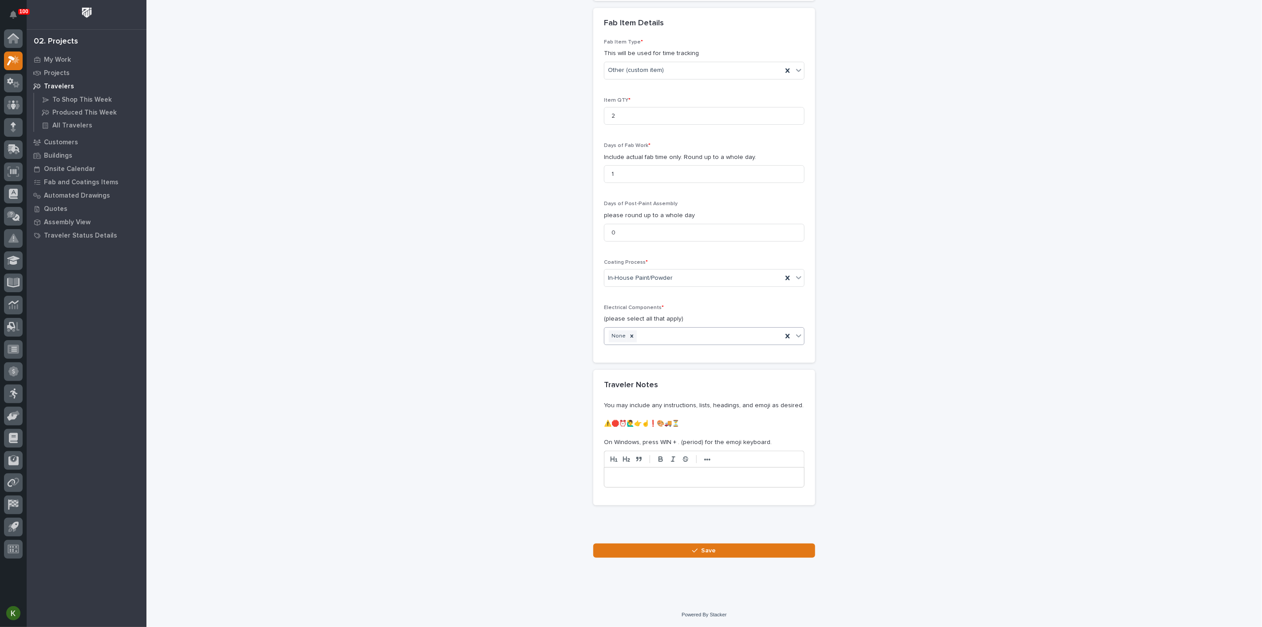
scroll to position [1093, 0]
click at [660, 548] on button "Save" at bounding box center [704, 550] width 222 height 14
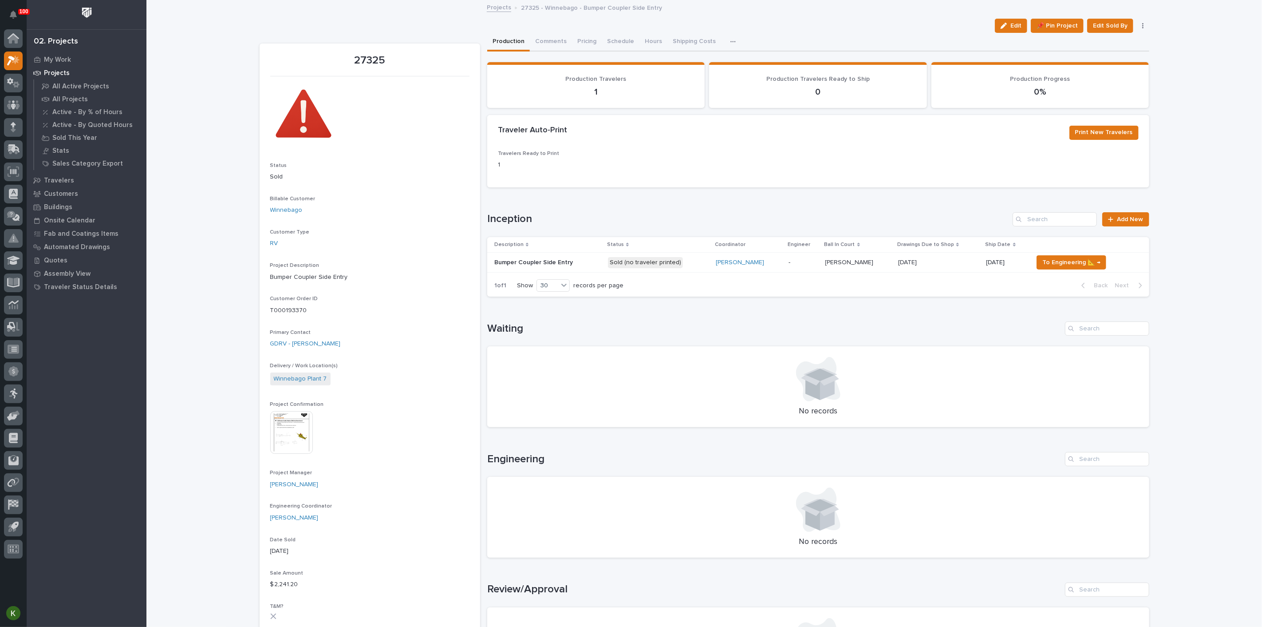
drag, startPoint x: 821, startPoint y: 317, endPoint x: 814, endPoint y: 317, distance: 7.1
click at [814, 266] on p "-" at bounding box center [804, 263] width 30 height 8
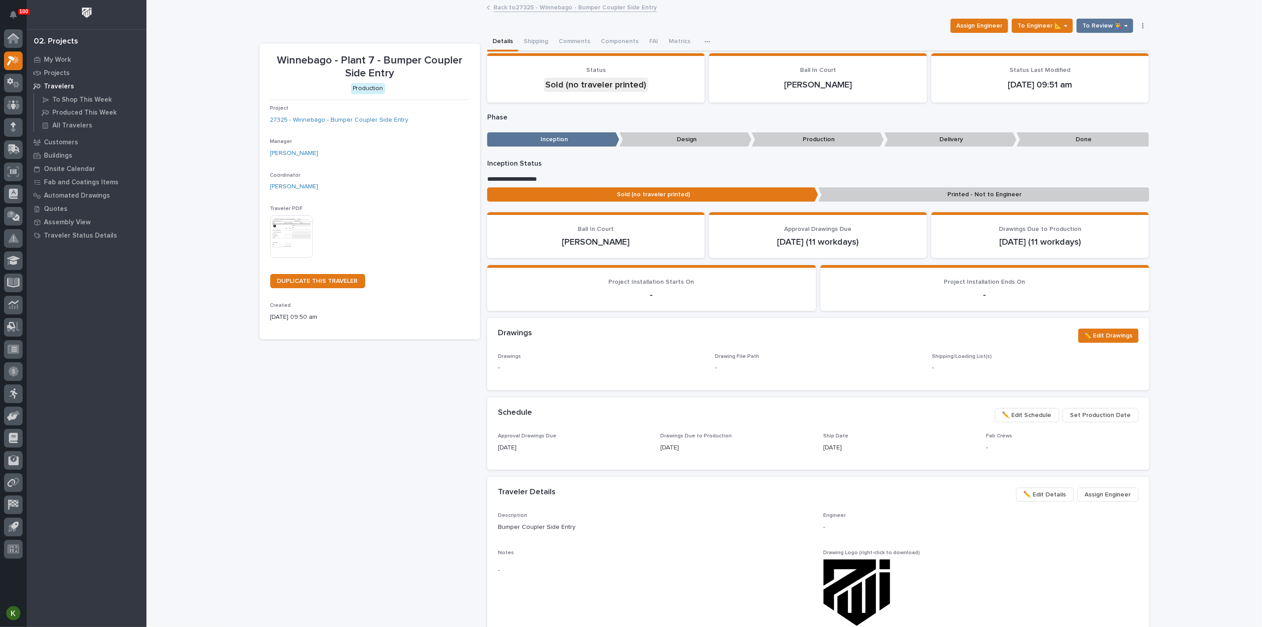
click at [285, 258] on img at bounding box center [291, 236] width 43 height 43
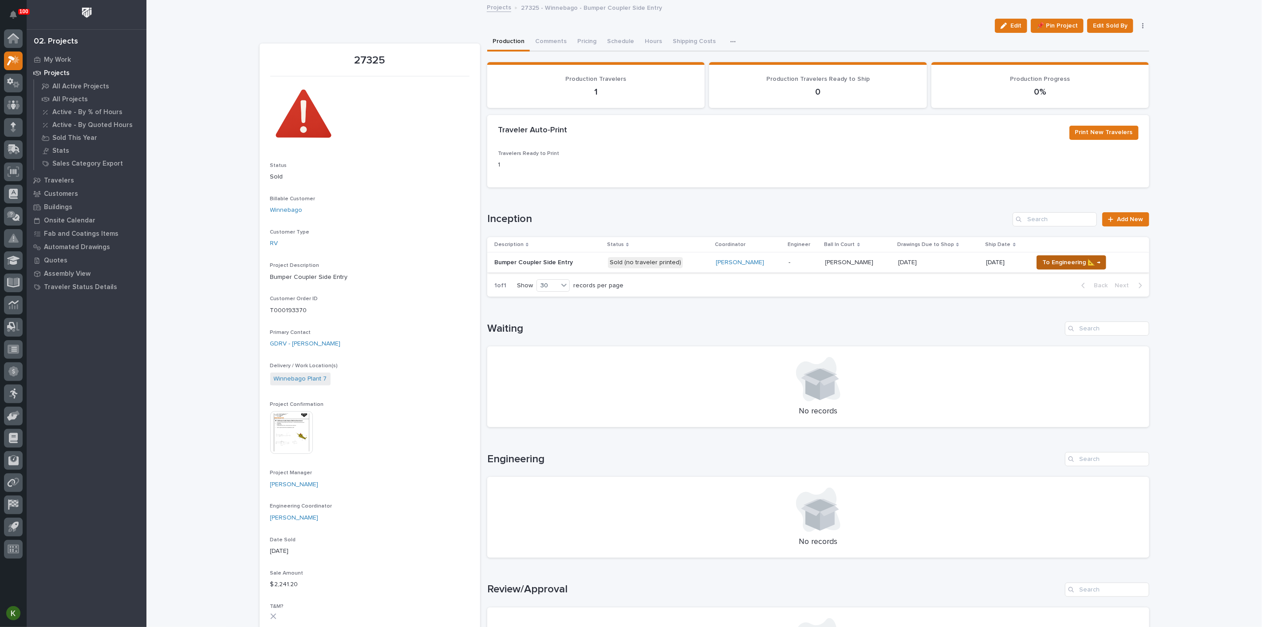
click at [1070, 268] on span "To Engineering 📐 →" at bounding box center [1071, 262] width 58 height 11
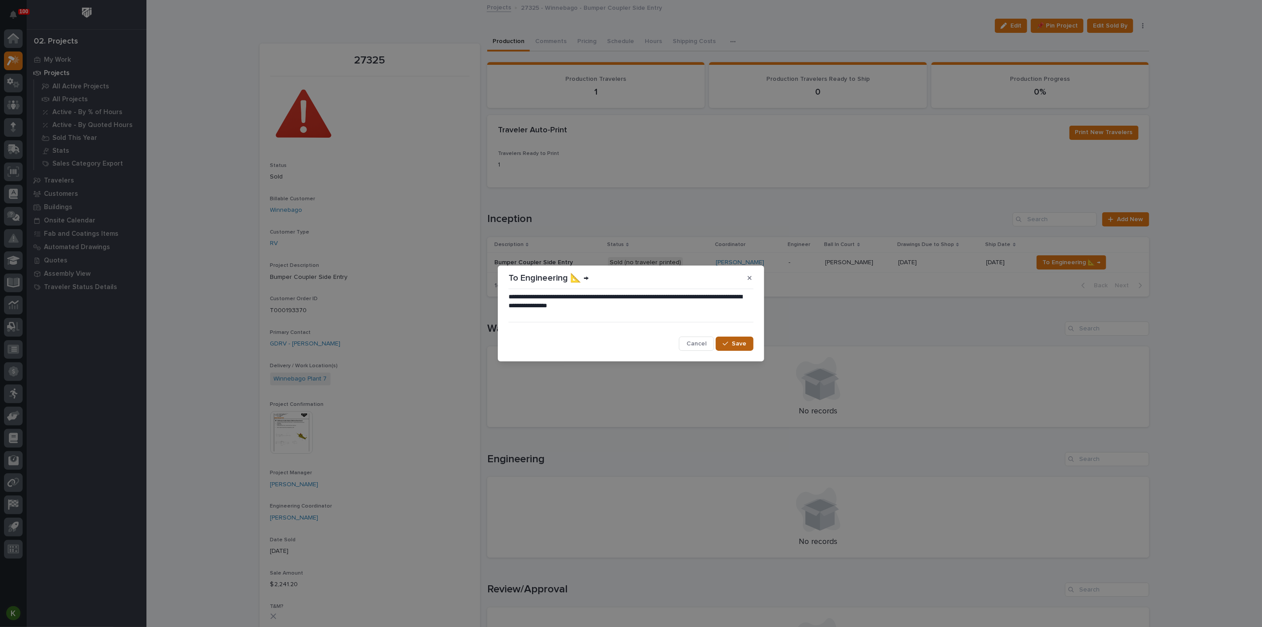
click at [733, 343] on span "Save" at bounding box center [739, 343] width 15 height 8
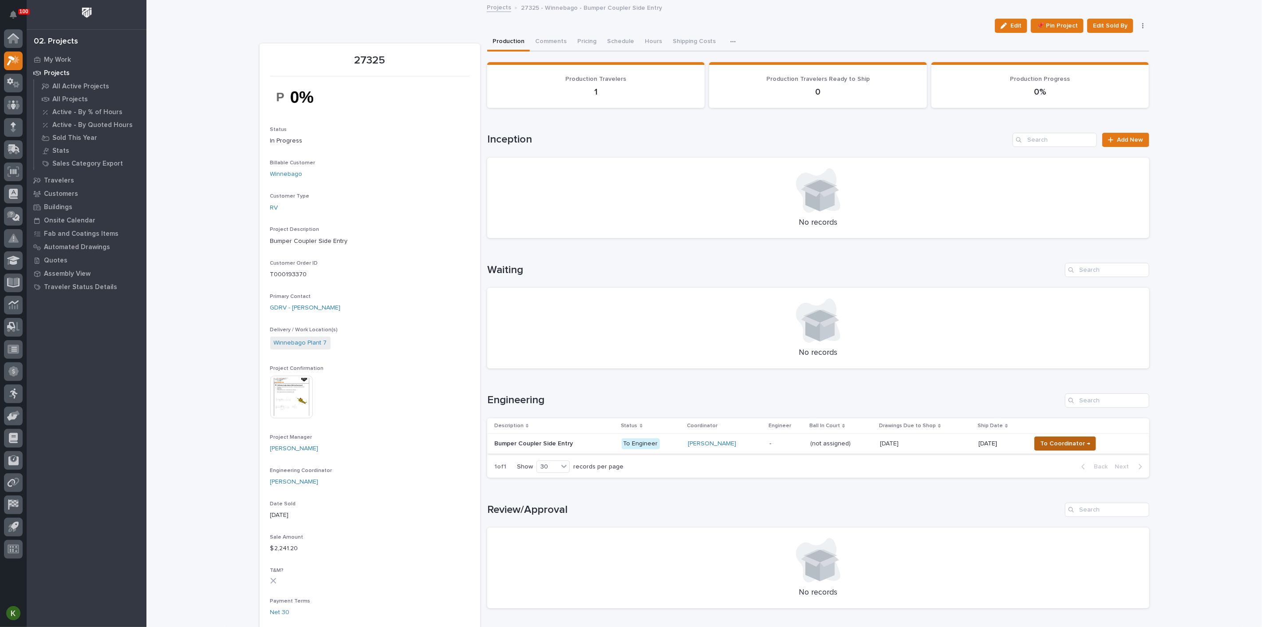
click at [1058, 449] on span "To Coordinator →" at bounding box center [1065, 443] width 50 height 11
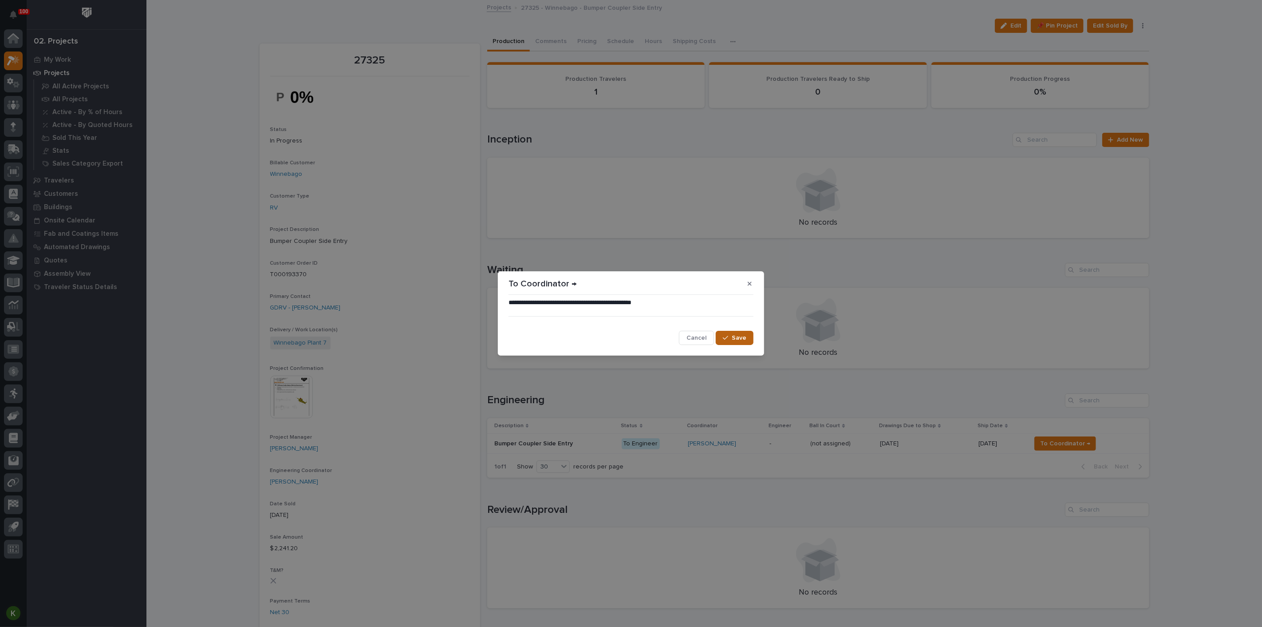
click at [733, 342] on span "Save" at bounding box center [739, 338] width 15 height 8
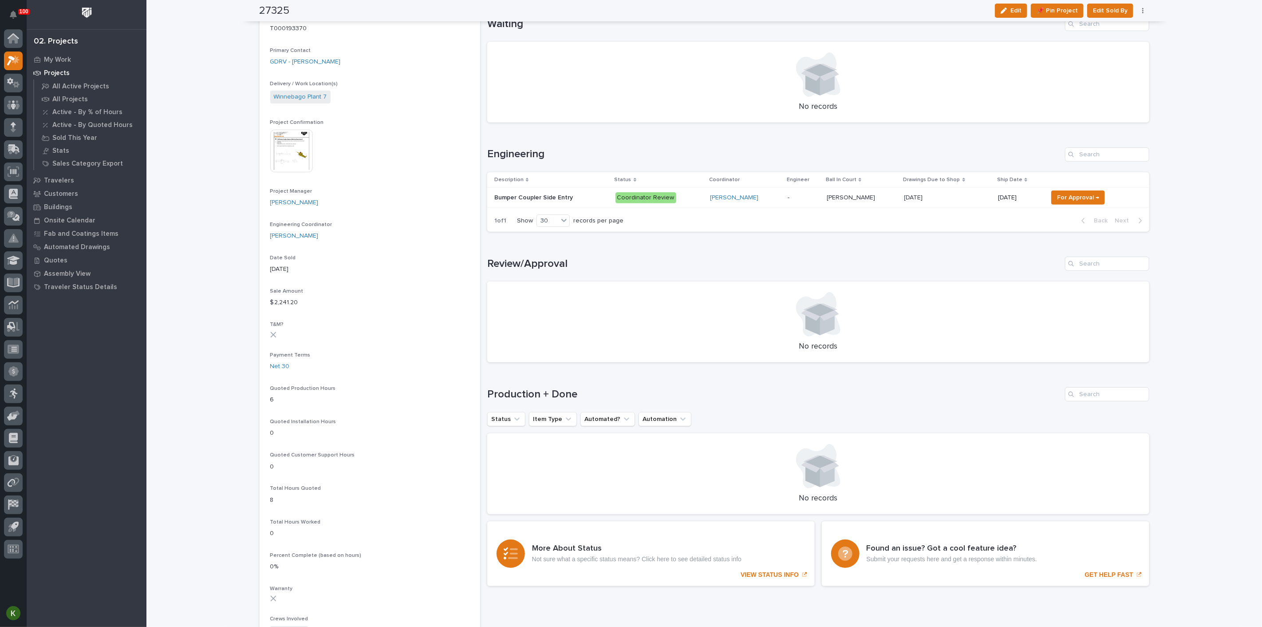
scroll to position [246, 0]
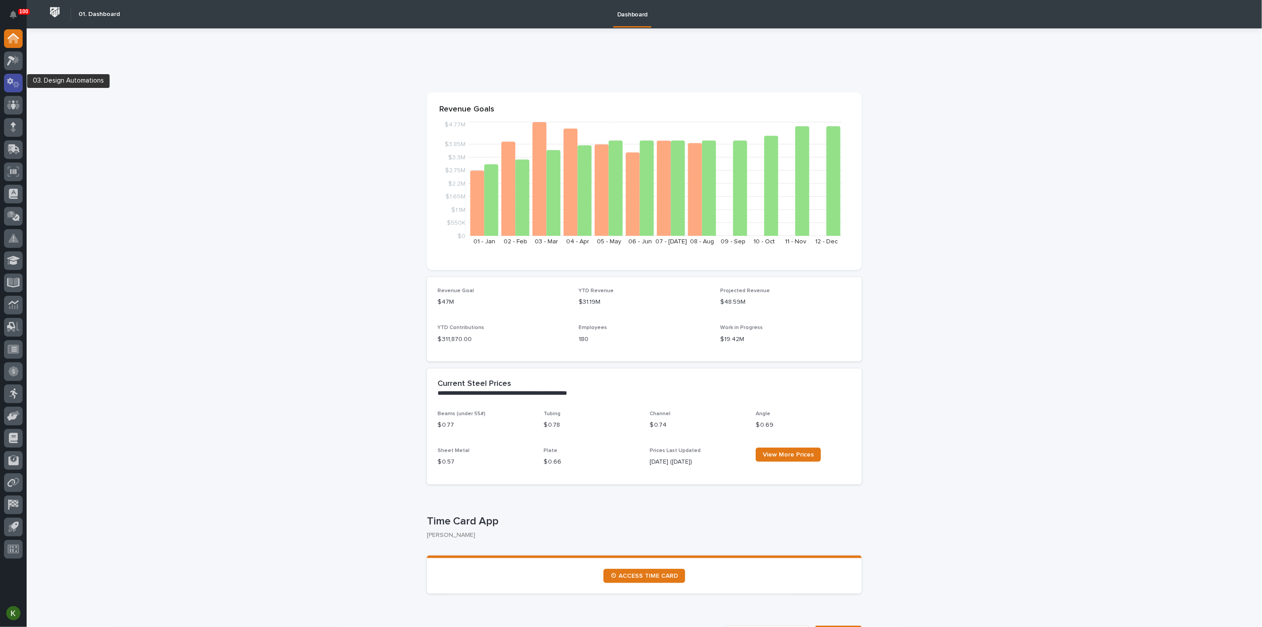
click at [11, 81] on icon at bounding box center [10, 81] width 6 height 7
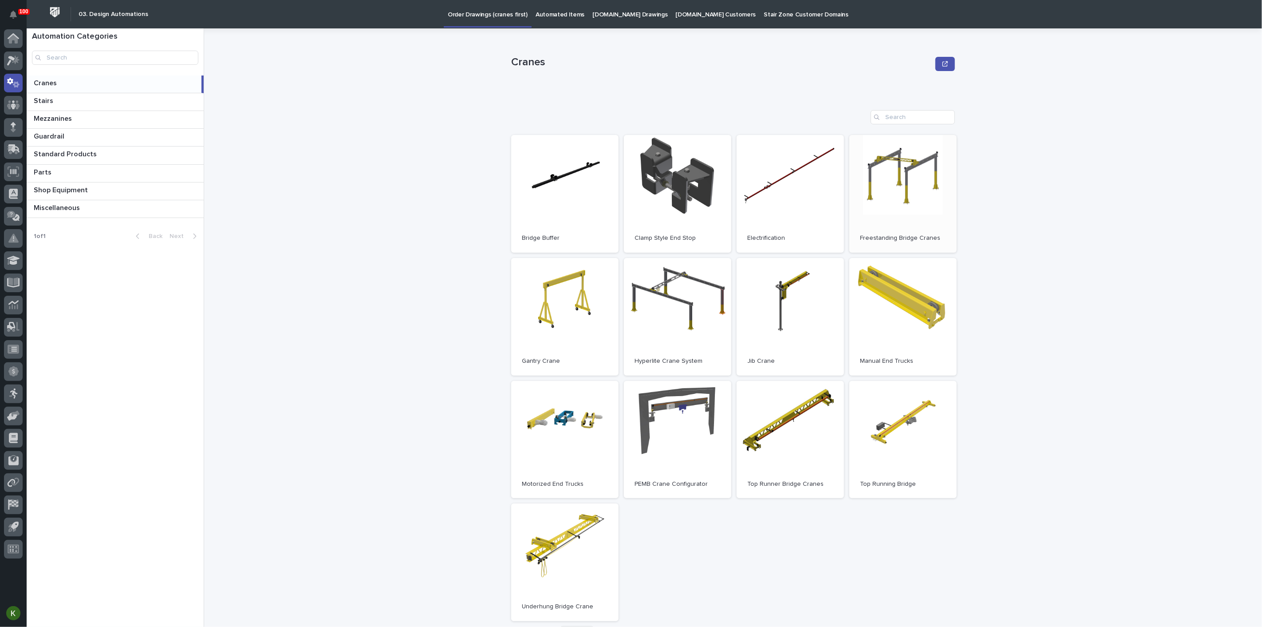
click at [898, 187] on link "Open" at bounding box center [902, 194] width 107 height 118
